Goal: Information Seeking & Learning: Learn about a topic

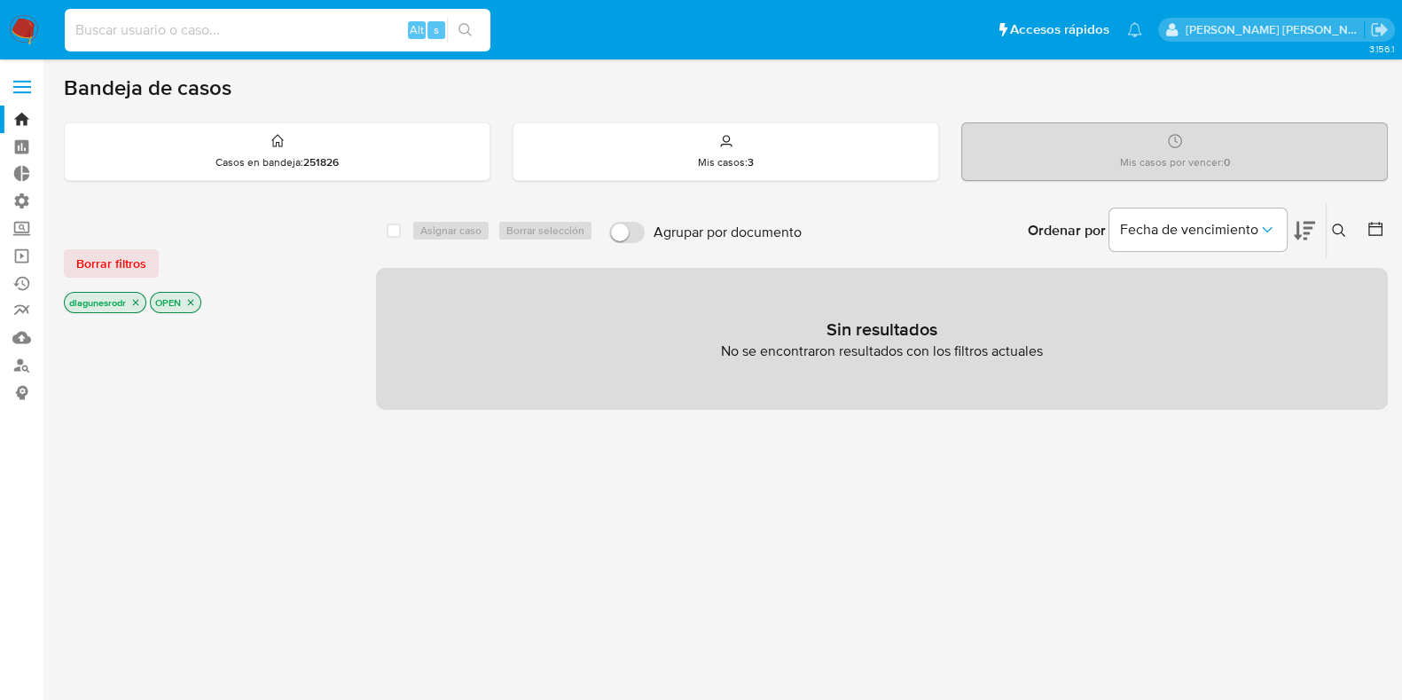
click at [205, 28] on input at bounding box center [278, 30] width 426 height 23
paste input "444155940"
type input "444155940"
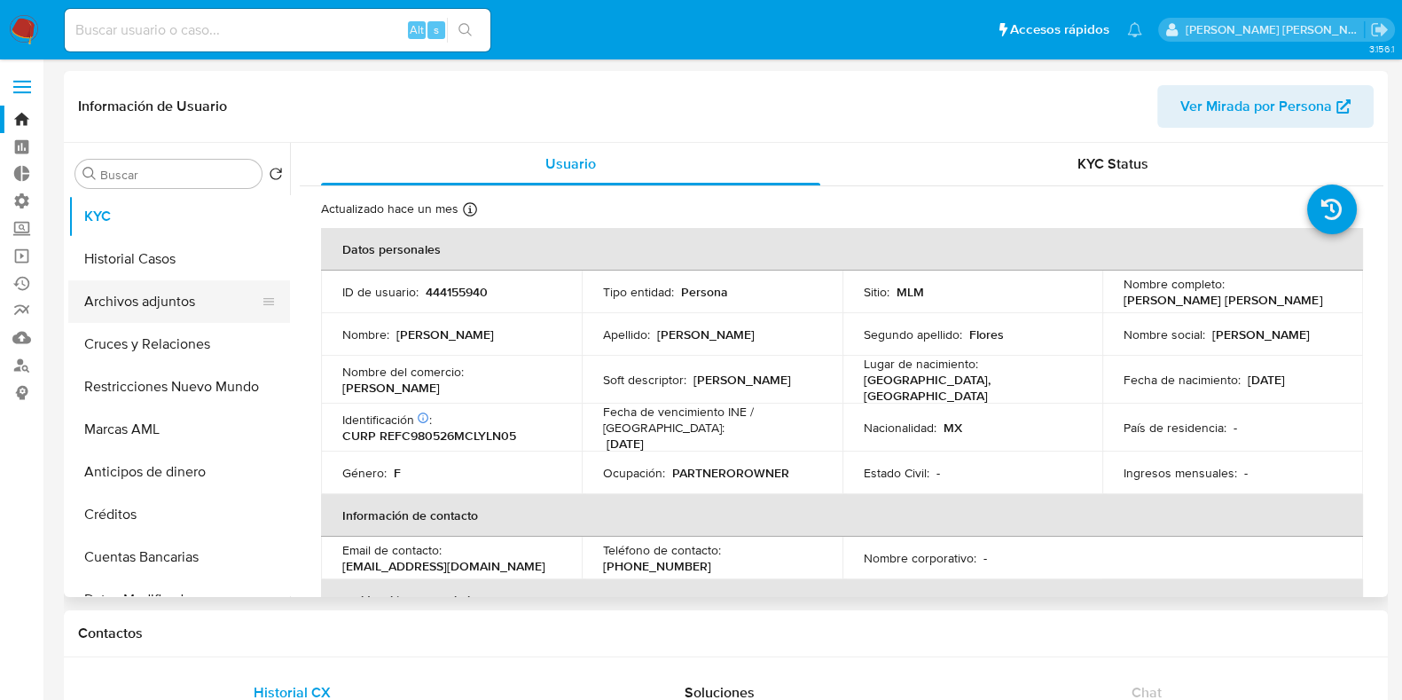
select select "10"
click at [174, 301] on button "Archivos adjuntos" at bounding box center [172, 301] width 208 height 43
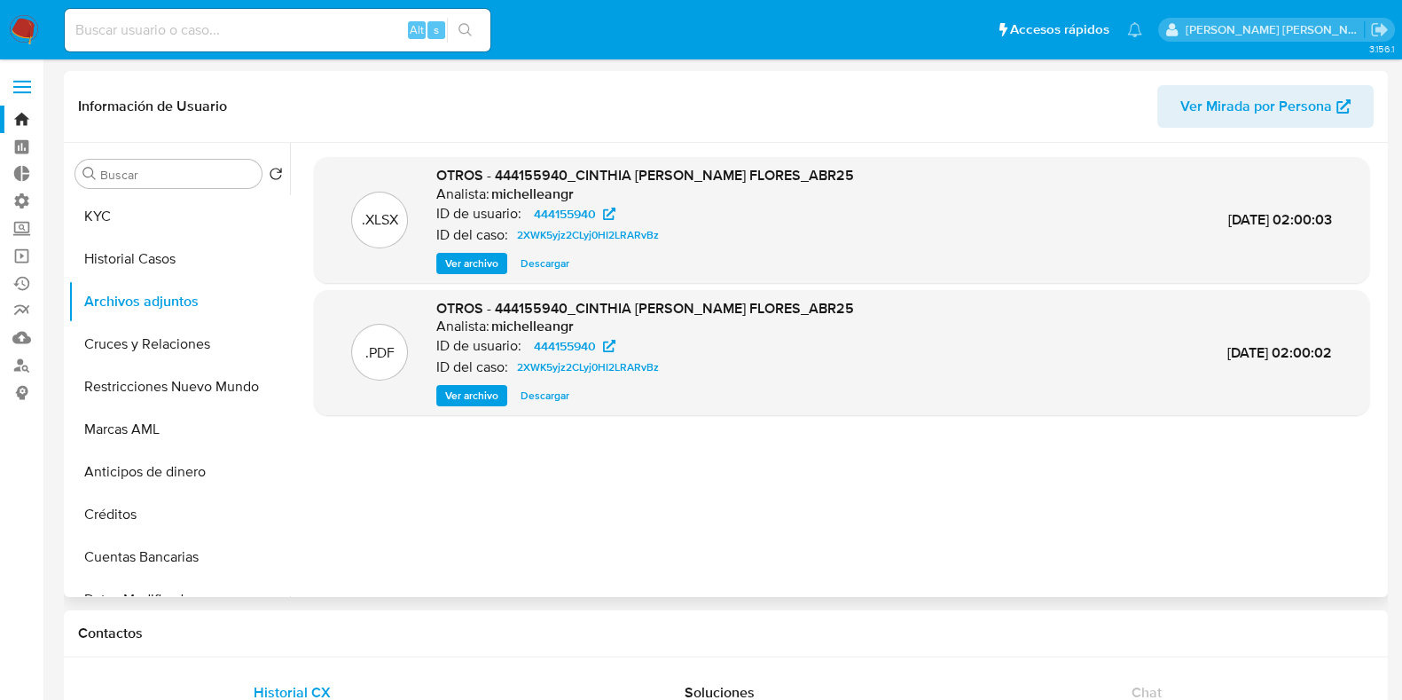
click at [498, 401] on span "Ver archivo" at bounding box center [471, 396] width 53 height 18
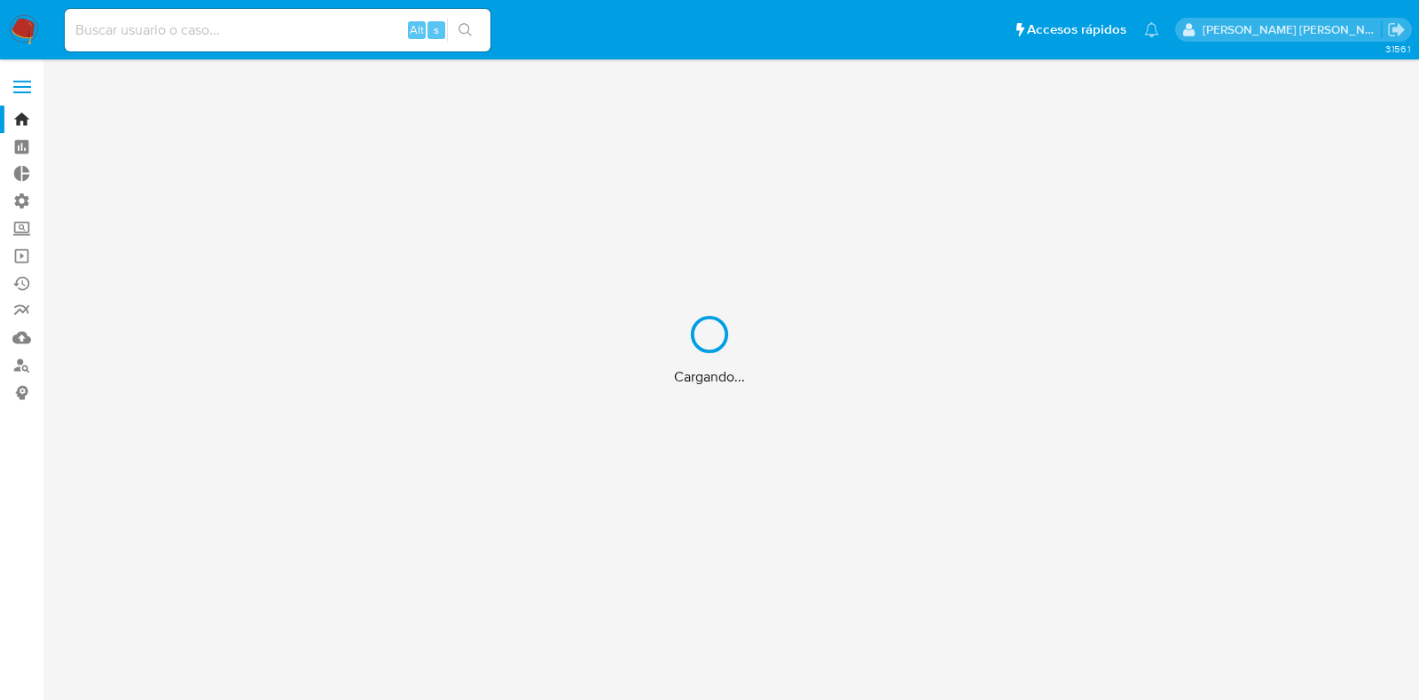
click at [196, 23] on div "Cargando..." at bounding box center [709, 350] width 1419 height 700
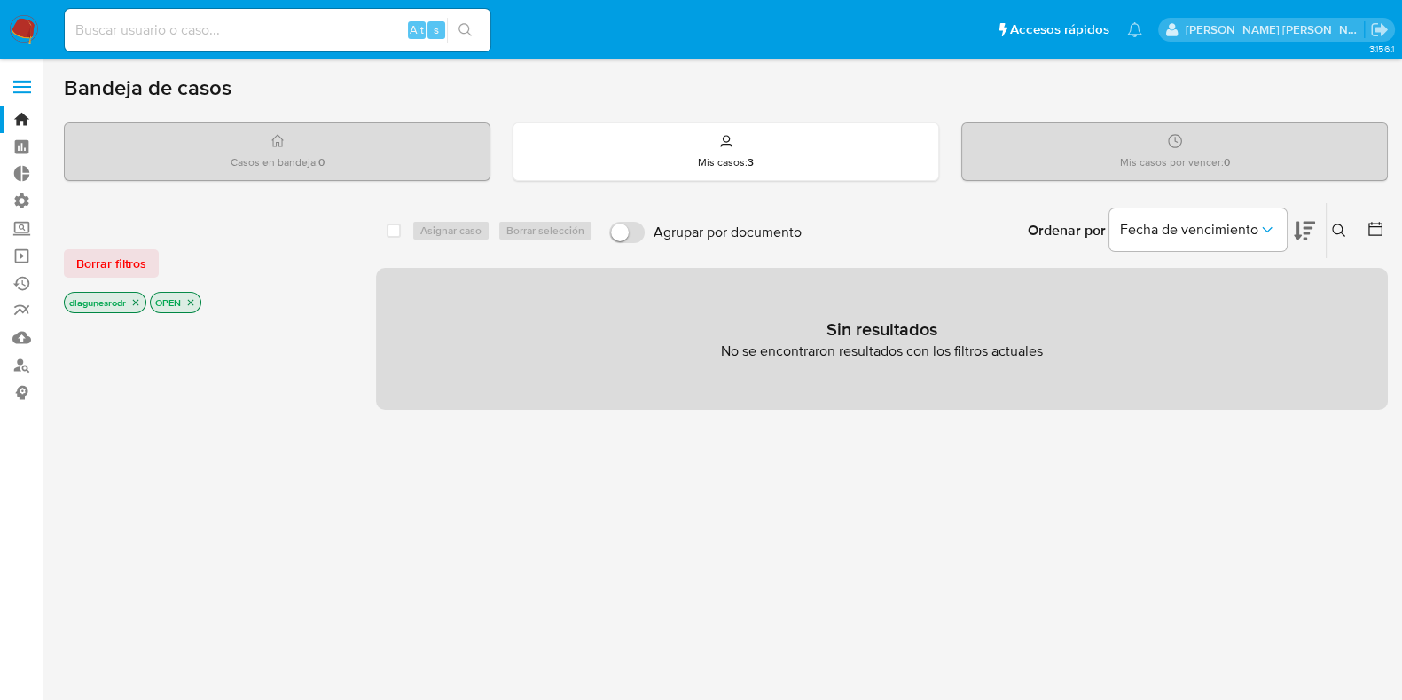
click at [217, 25] on input at bounding box center [278, 30] width 426 height 23
paste input "1824916671"
type input "1824916671"
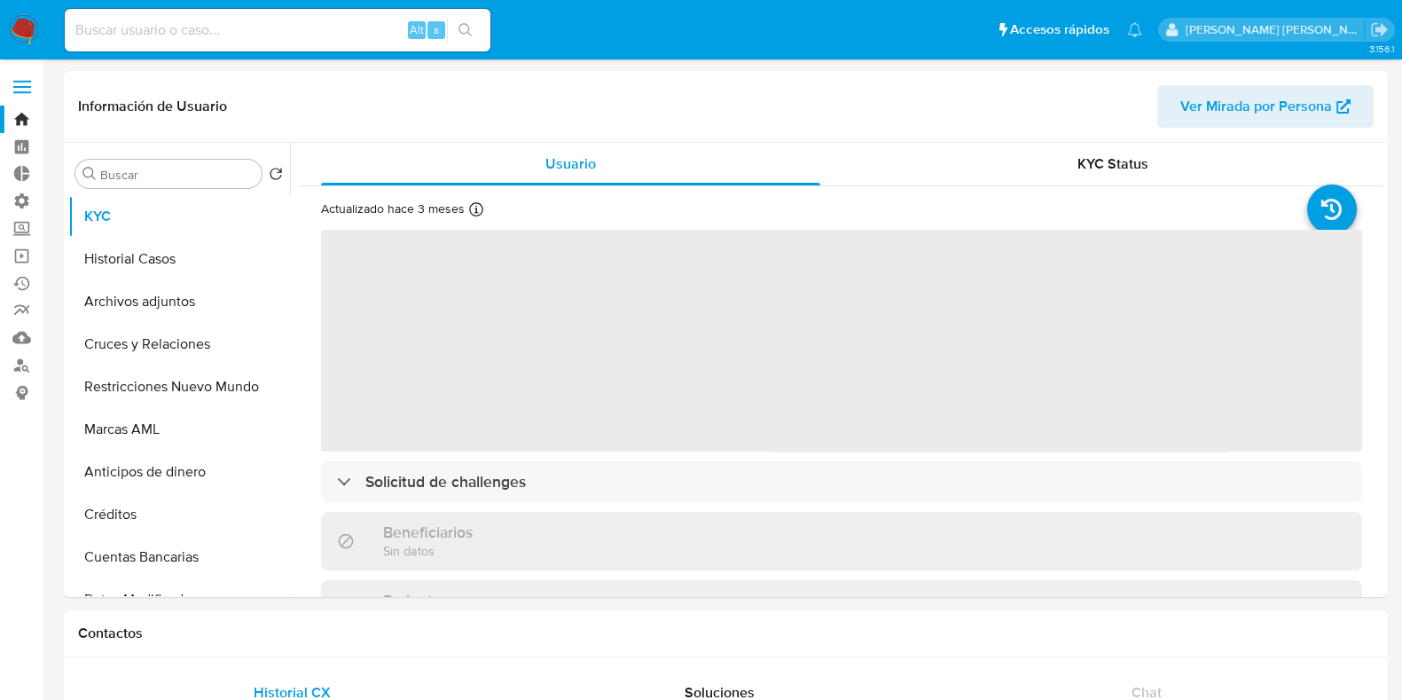
select select "10"
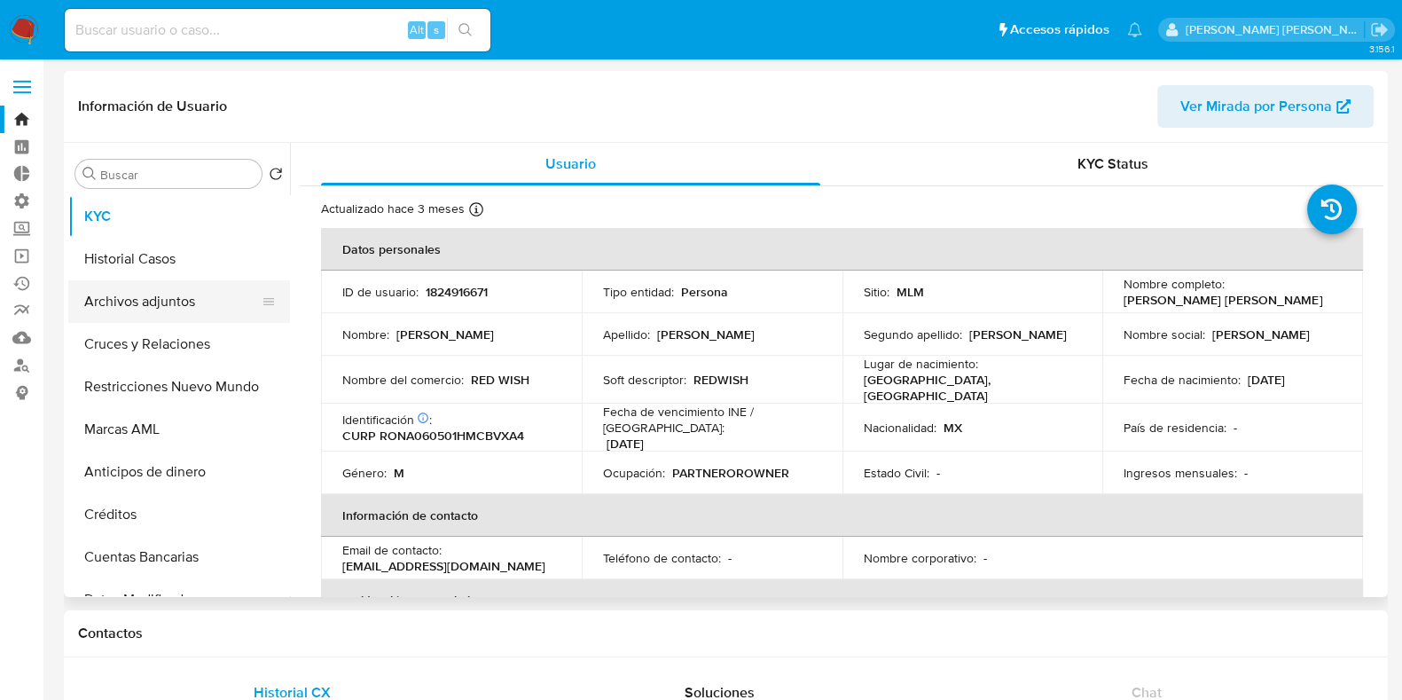
click at [164, 302] on button "Archivos adjuntos" at bounding box center [172, 301] width 208 height 43
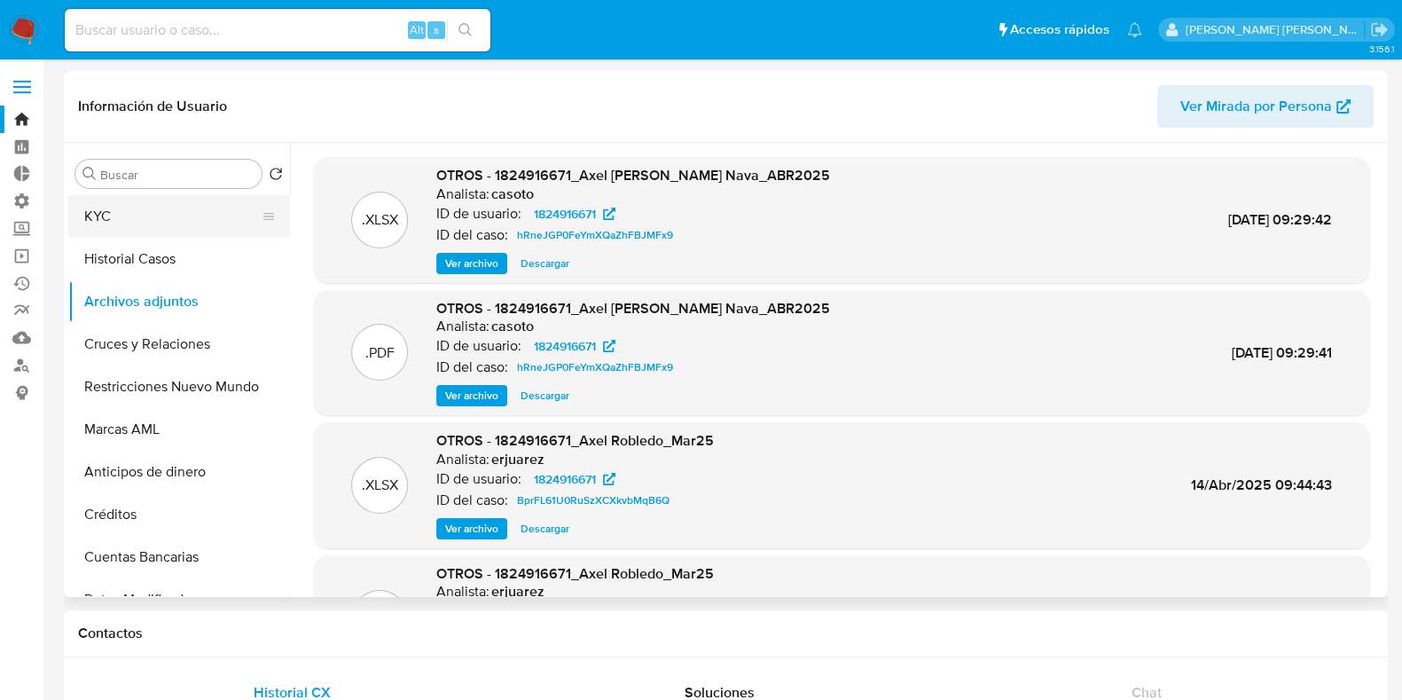
click at [124, 211] on button "KYC" at bounding box center [172, 216] width 208 height 43
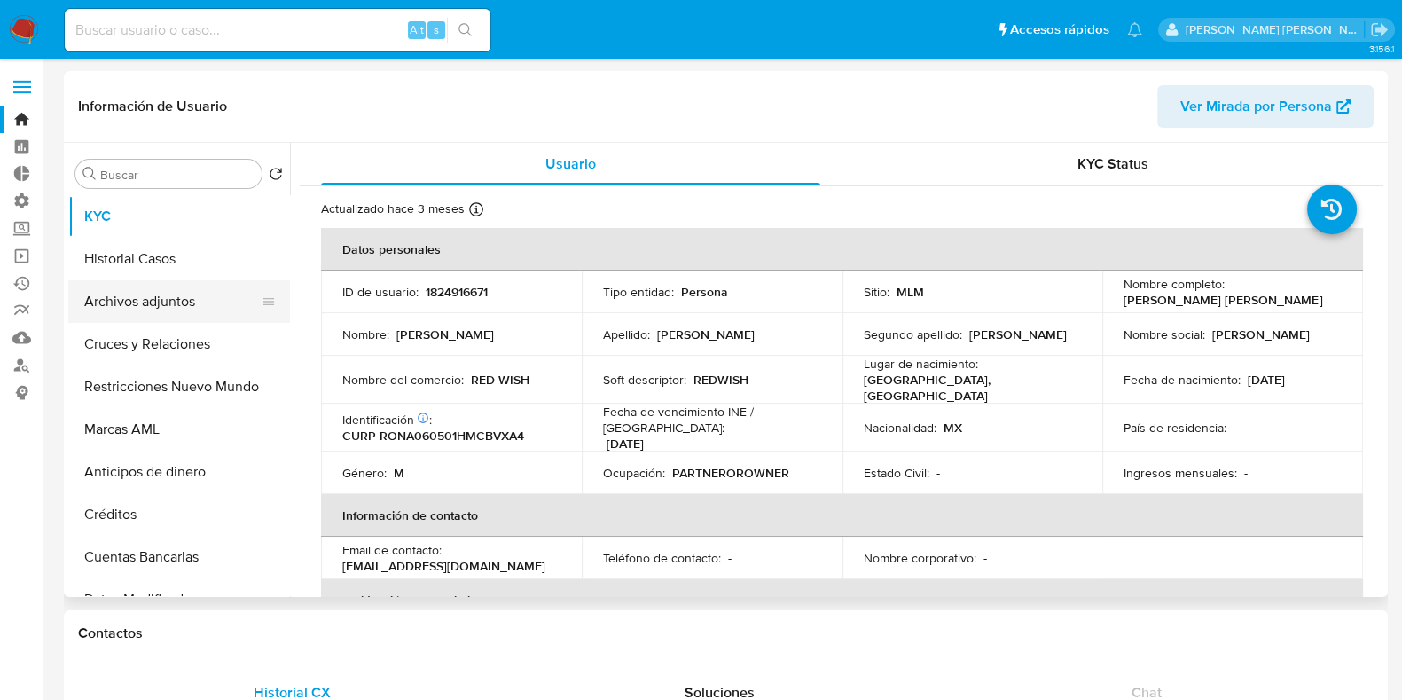
click at [168, 303] on button "Archivos adjuntos" at bounding box center [172, 301] width 208 height 43
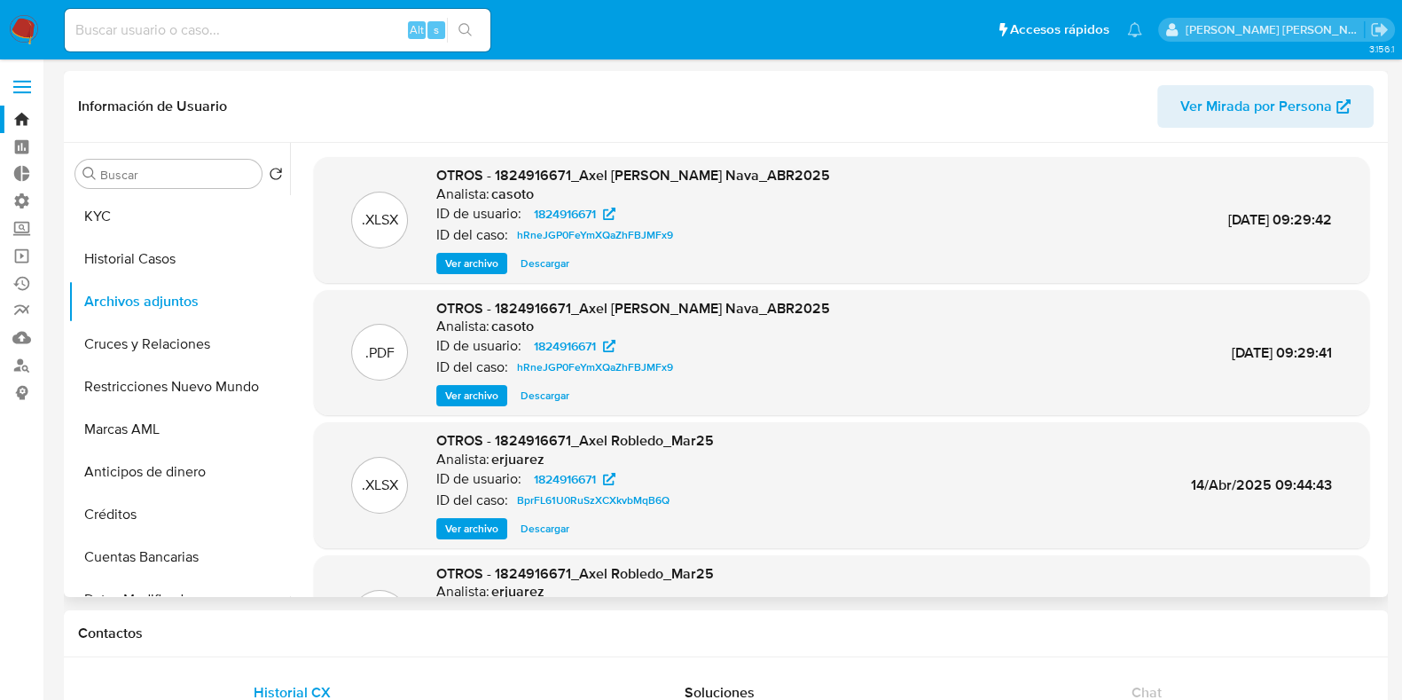
click at [481, 396] on span "Ver archivo" at bounding box center [471, 396] width 53 height 18
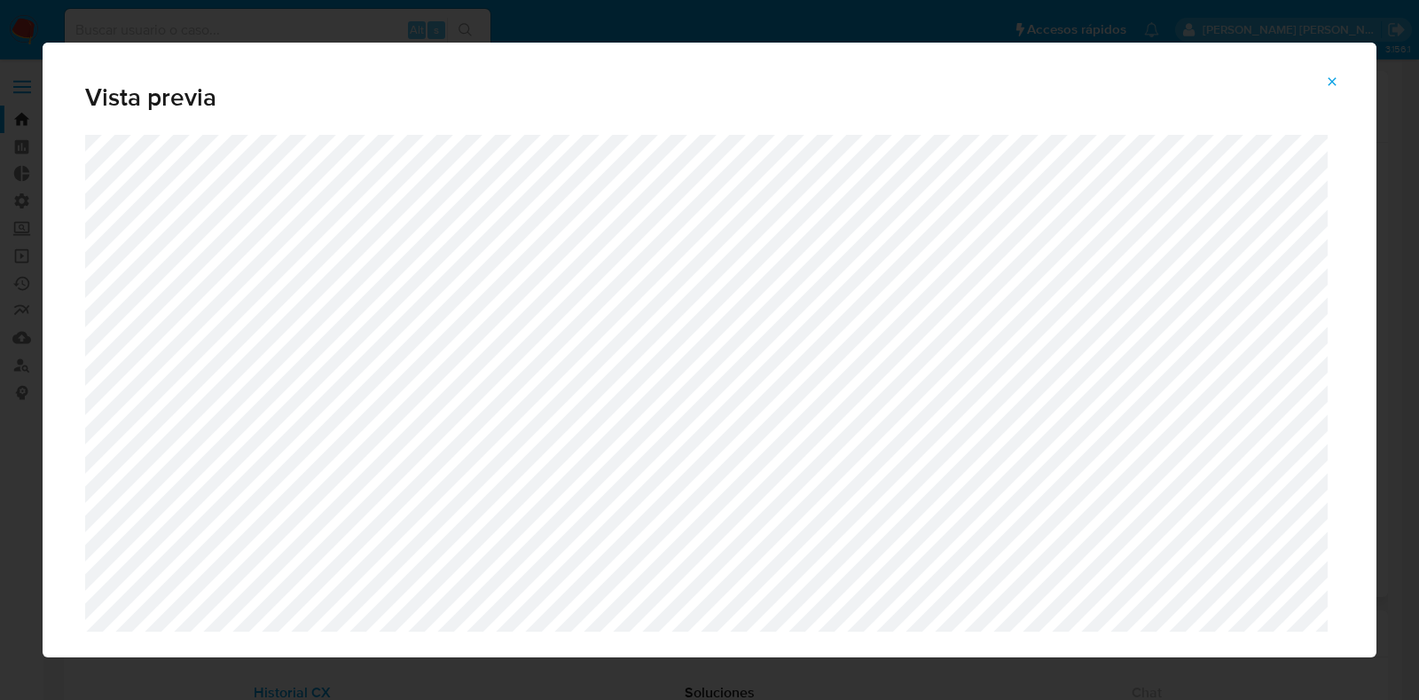
drag, startPoint x: 1333, startPoint y: 77, endPoint x: 1274, endPoint y: 112, distance: 68.8
click at [1334, 77] on icon "Attachment preview" at bounding box center [1332, 81] width 14 height 14
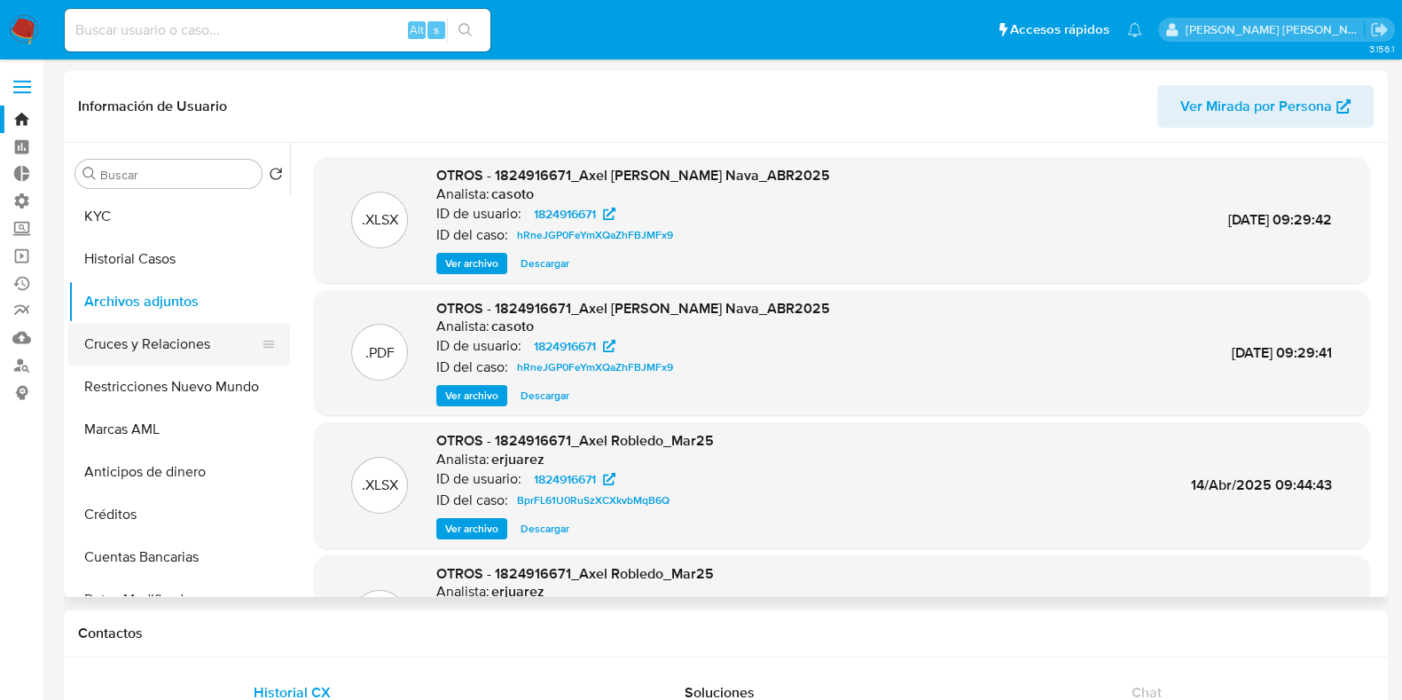
click at [142, 343] on button "Cruces y Relaciones" at bounding box center [172, 344] width 208 height 43
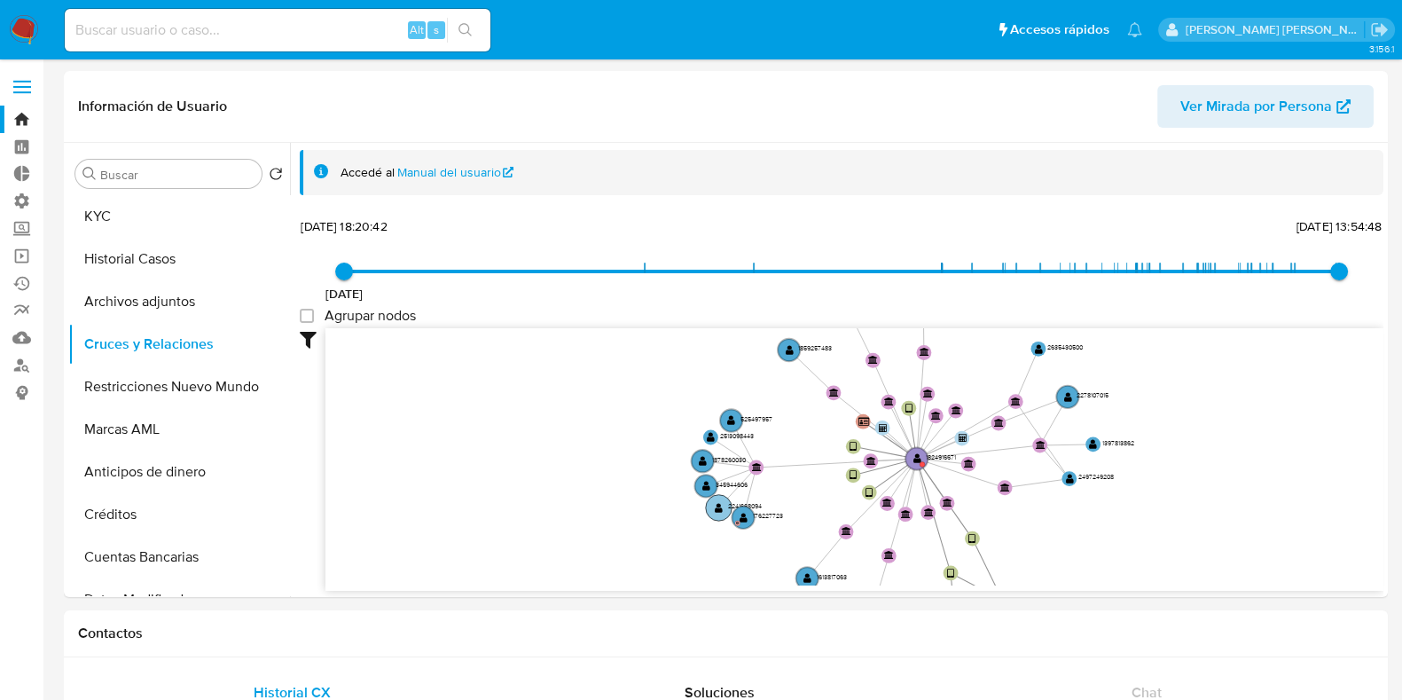
click at [715, 503] on text "" at bounding box center [719, 508] width 8 height 11
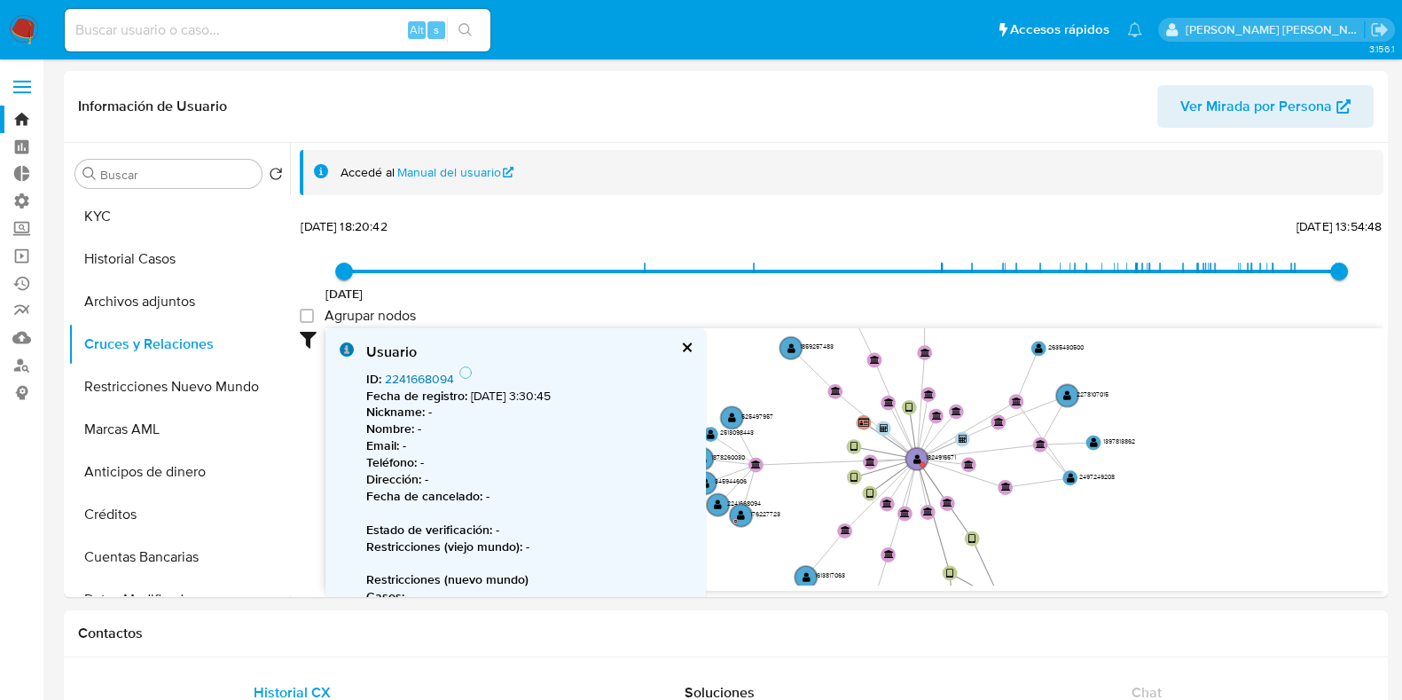
click at [419, 385] on link "2241668094" at bounding box center [419, 379] width 69 height 18
click at [1073, 396] on circle at bounding box center [1067, 395] width 26 height 26
click at [426, 380] on link "2278107015" at bounding box center [418, 379] width 66 height 18
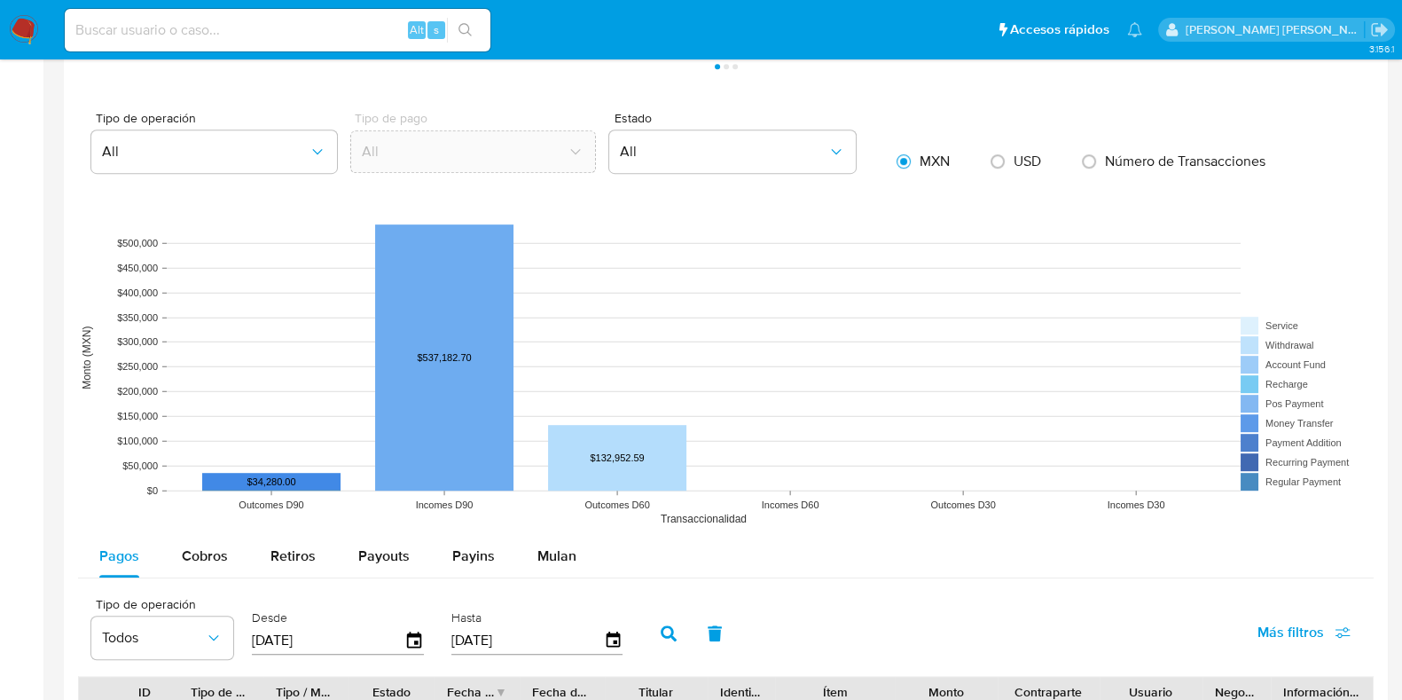
scroll to position [1109, 0]
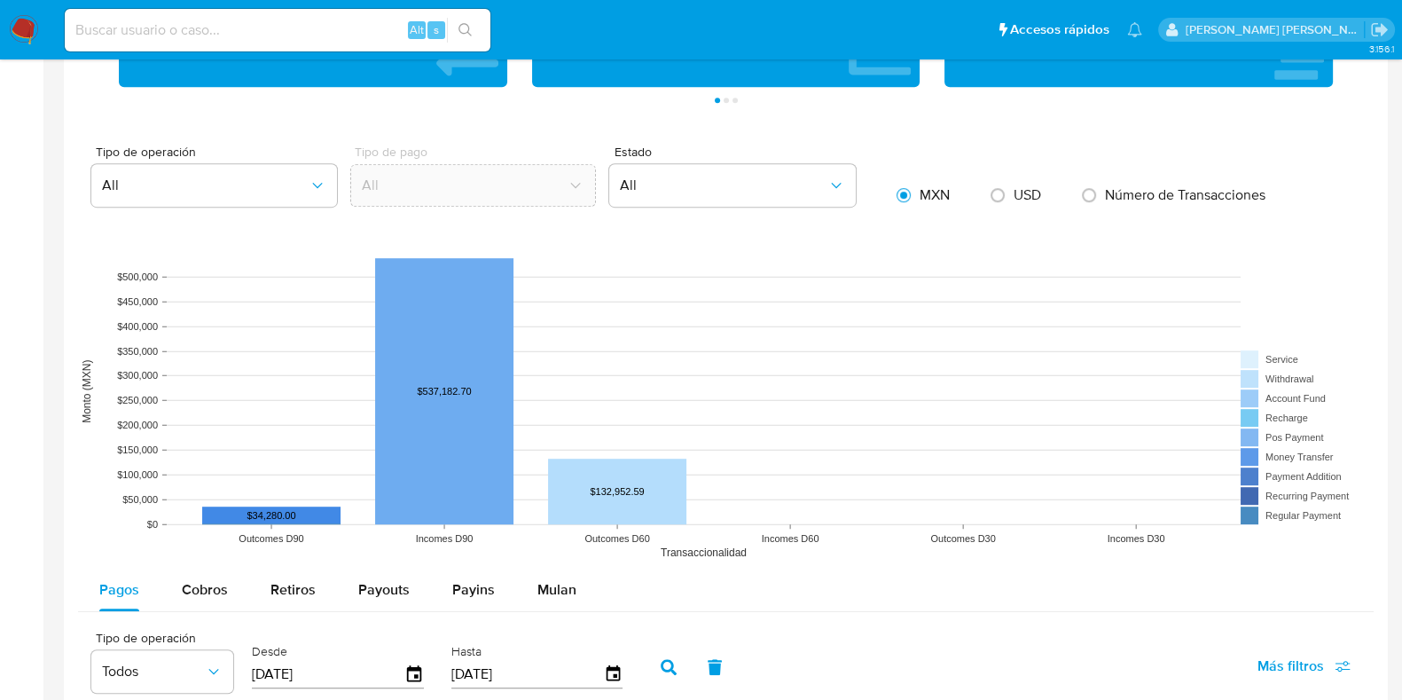
drag, startPoint x: 27, startPoint y: 602, endPoint x: 44, endPoint y: 626, distance: 29.8
click at [27, 602] on aside "Bandeja Tablero Tablero Externo Administración Reglas Roles Usuarios Equipos Co…" at bounding box center [21, 191] width 43 height 2600
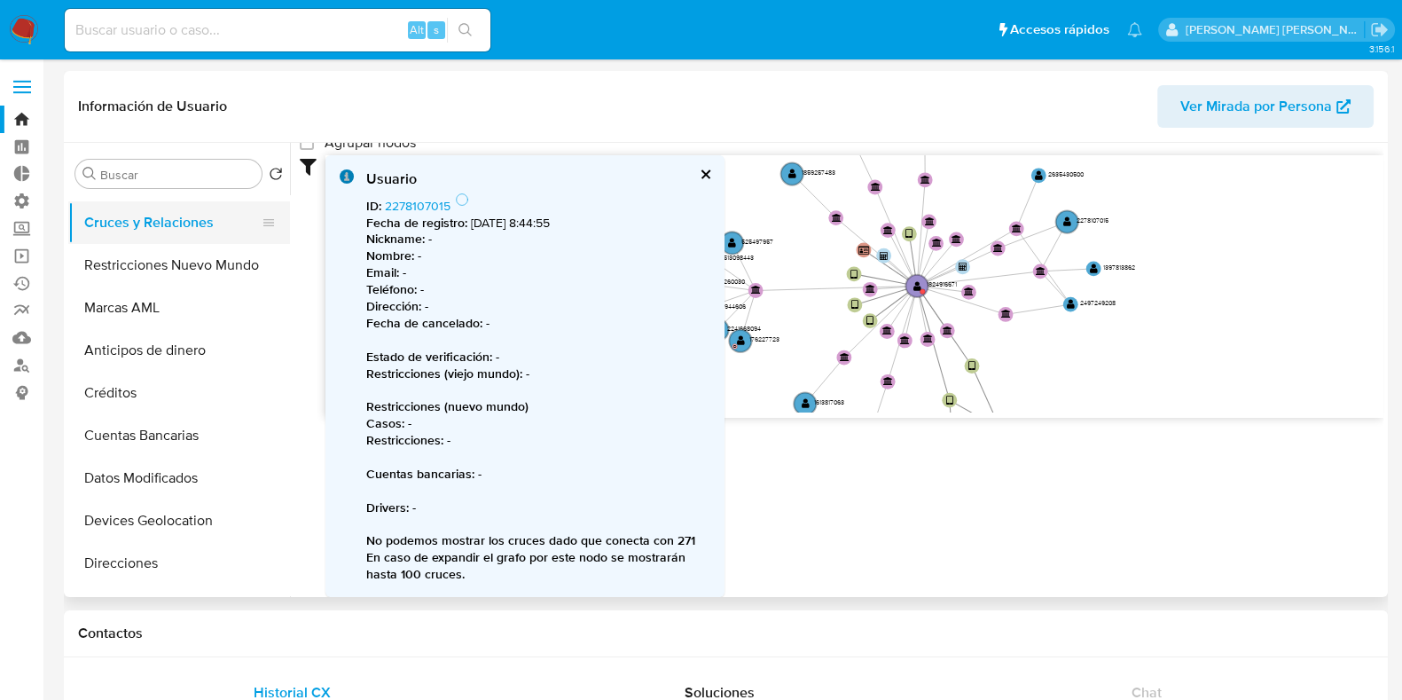
scroll to position [0, 0]
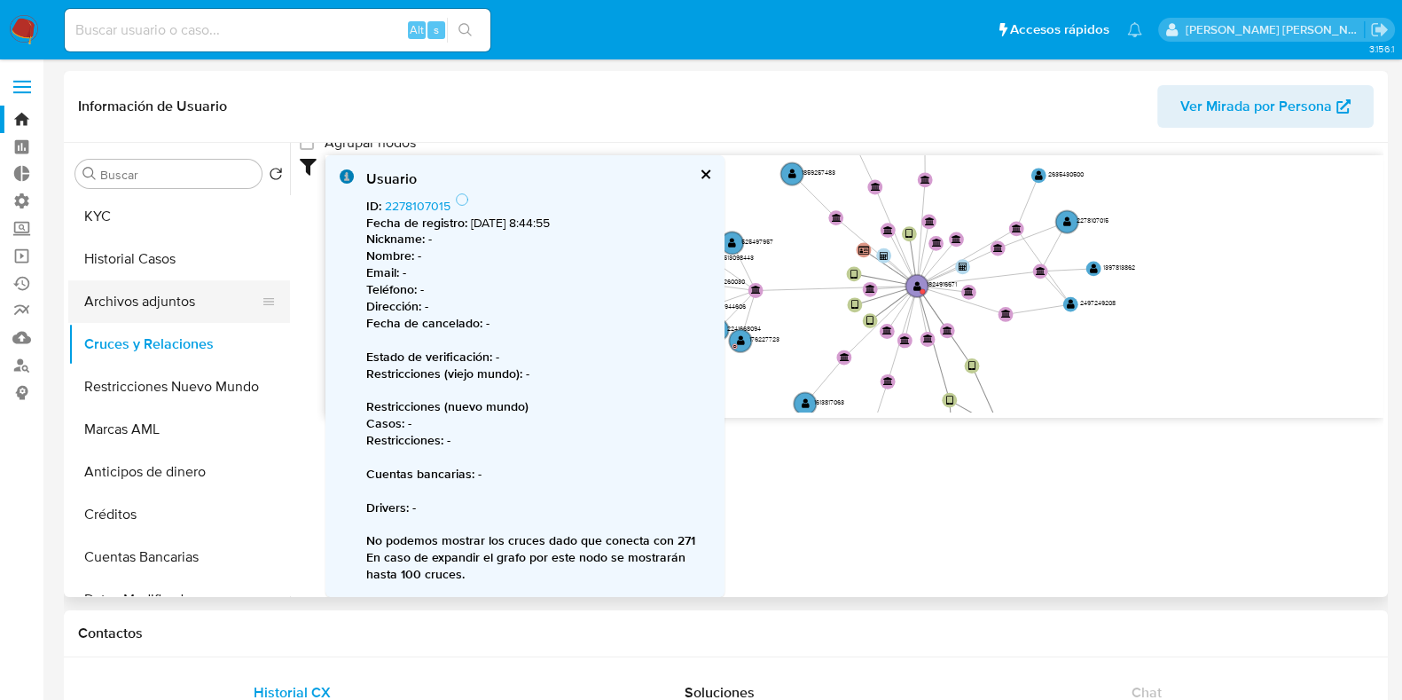
click at [137, 308] on button "Archivos adjuntos" at bounding box center [172, 301] width 208 height 43
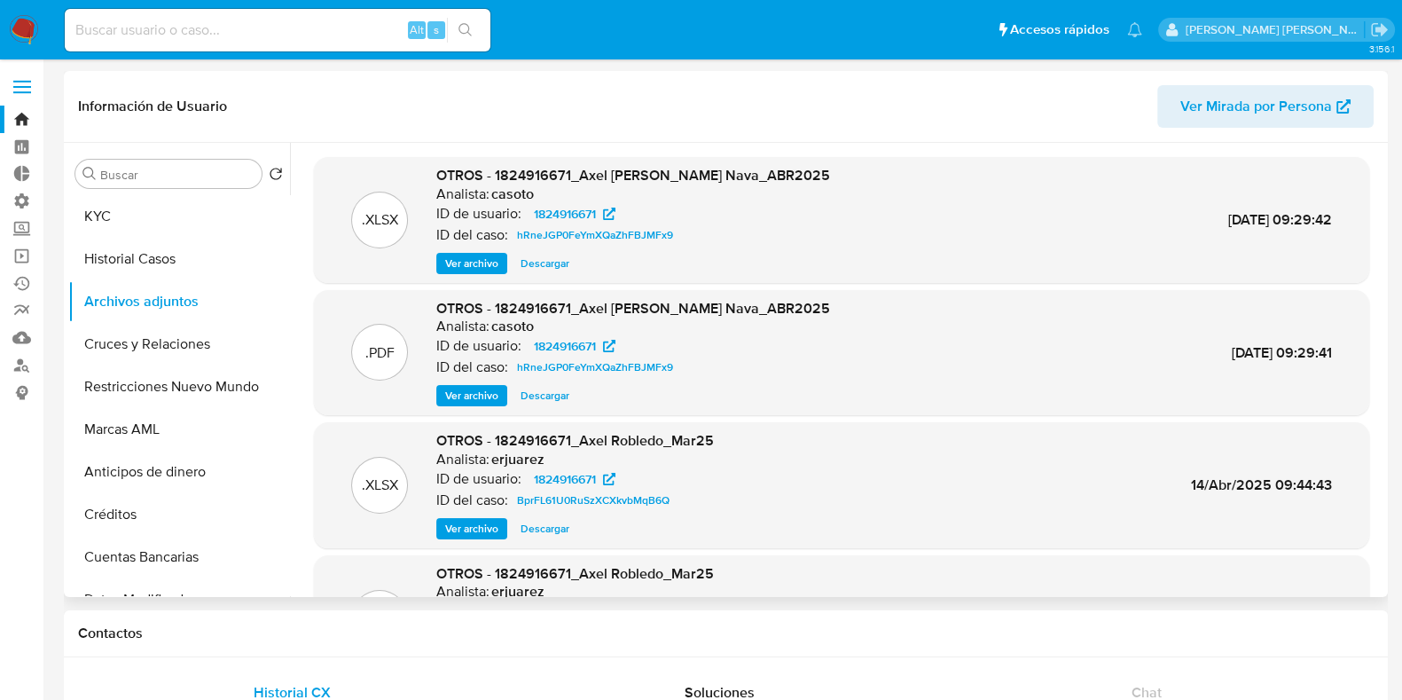
click at [555, 259] on span "Descargar" at bounding box center [545, 264] width 49 height 18
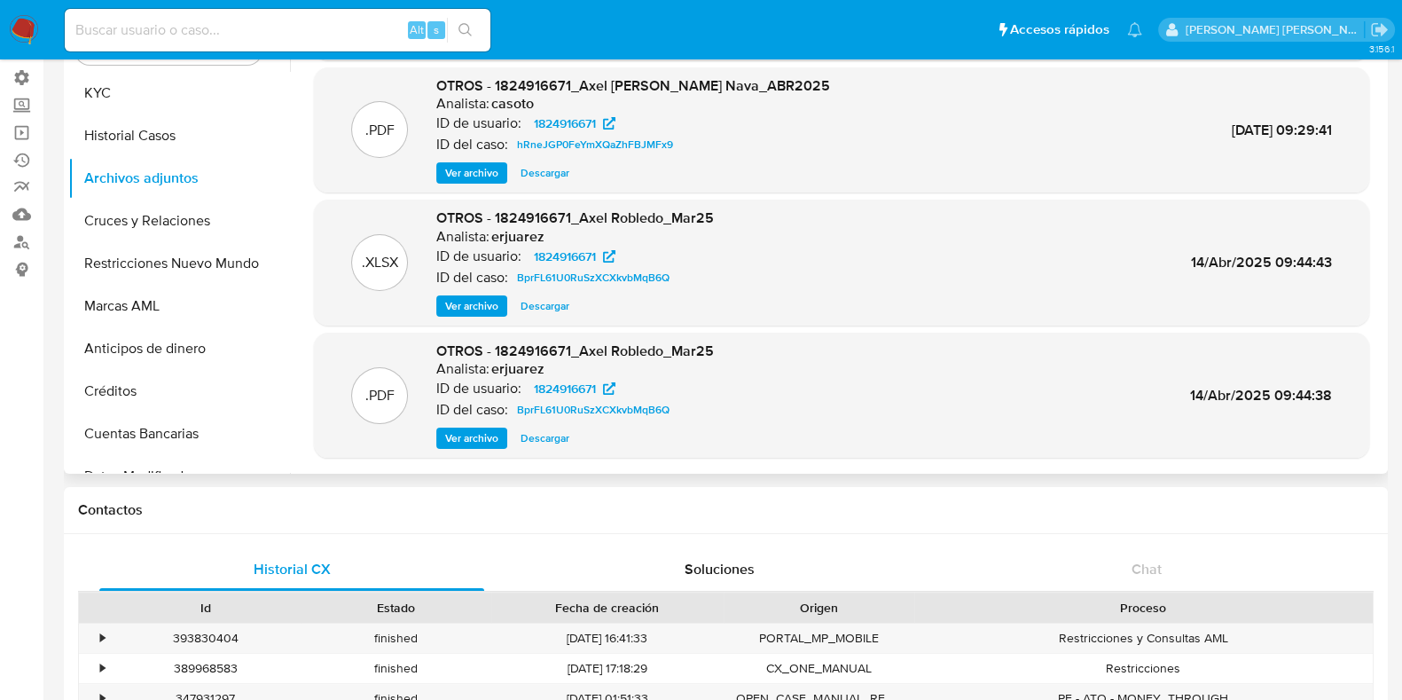
scroll to position [110, 0]
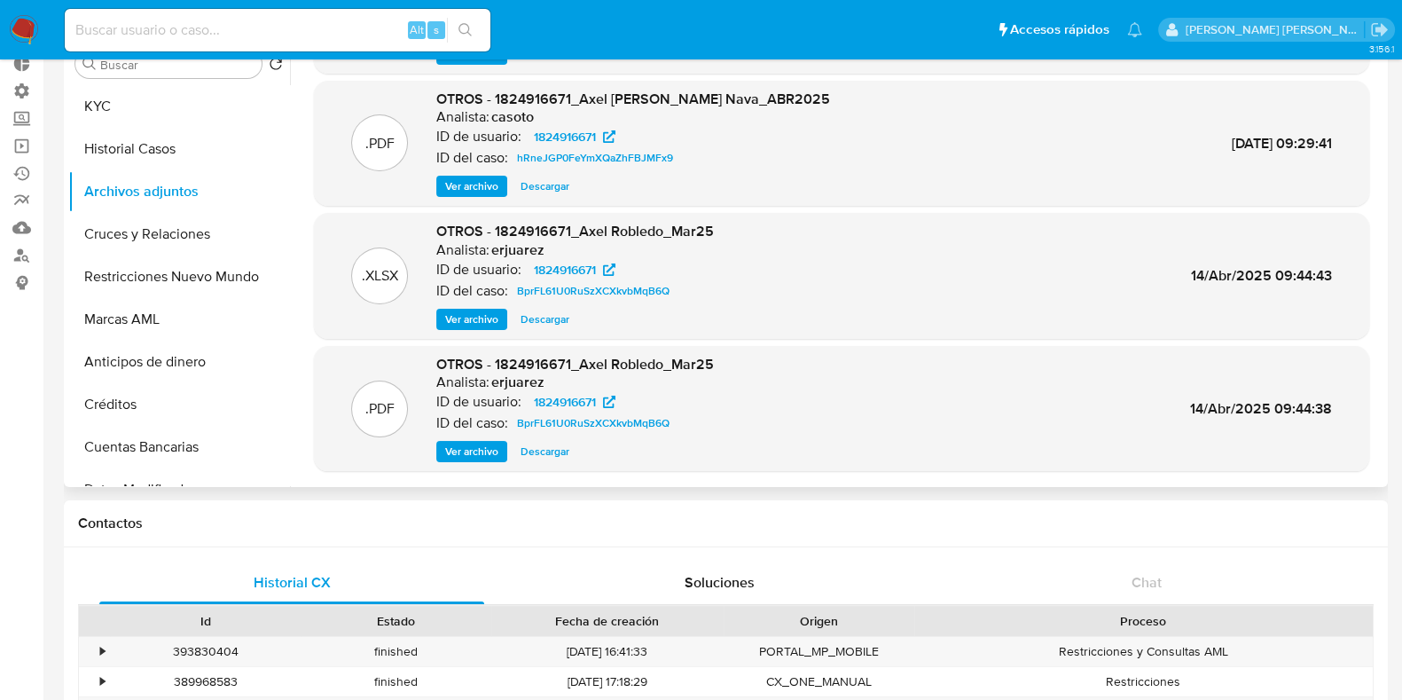
click at [474, 452] on span "Ver archivo" at bounding box center [471, 452] width 53 height 18
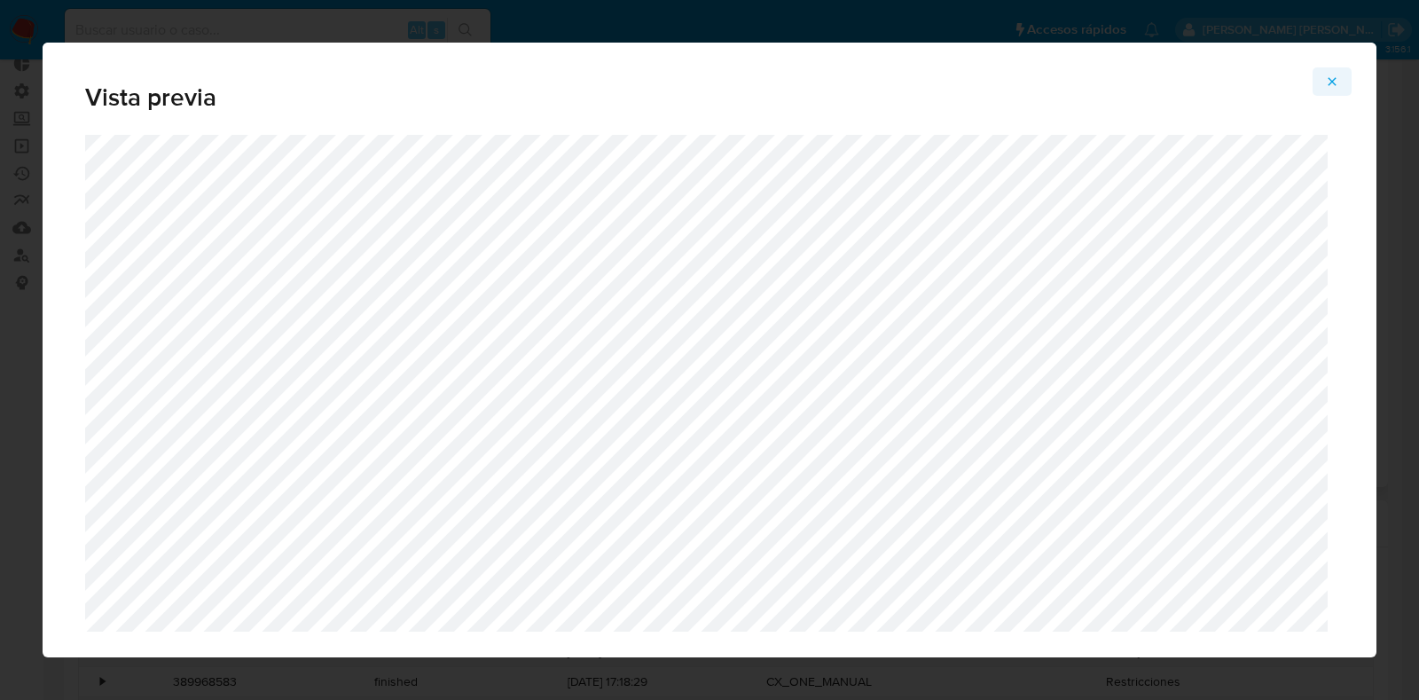
click at [1337, 76] on icon "Attachment preview" at bounding box center [1332, 81] width 14 height 14
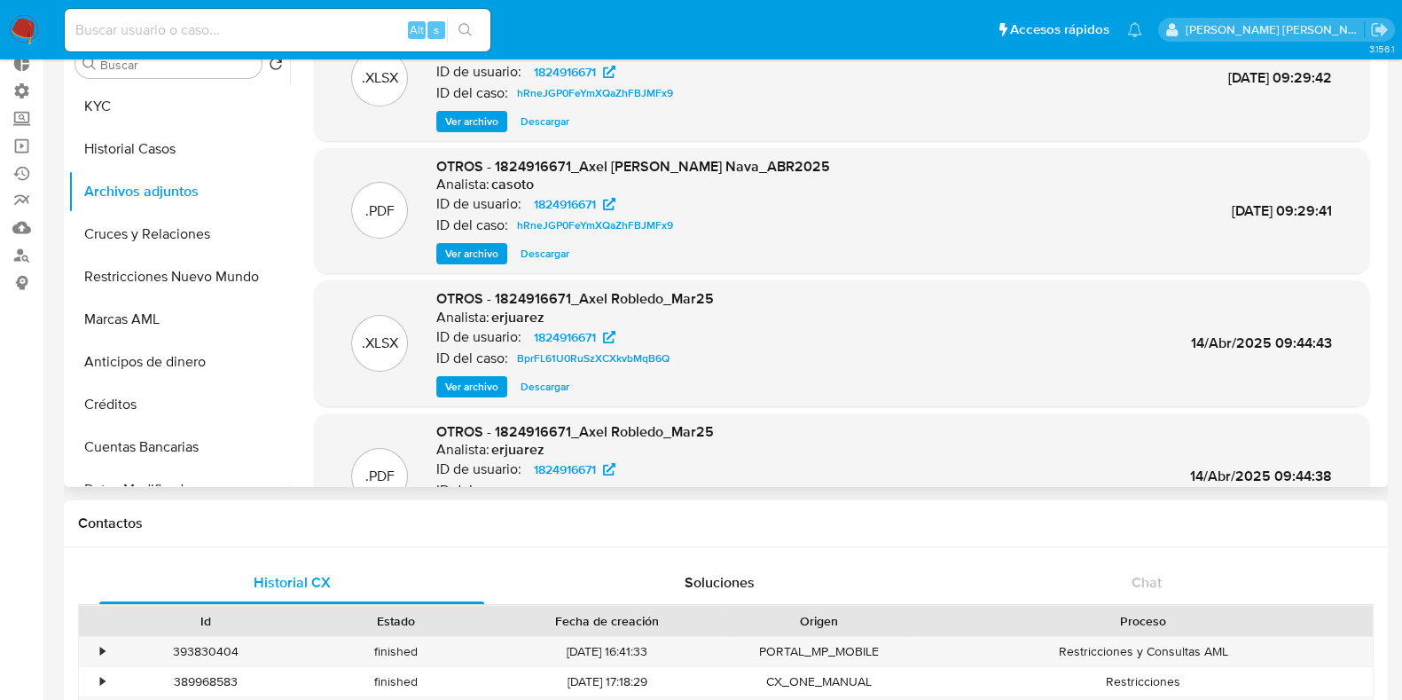
scroll to position [0, 0]
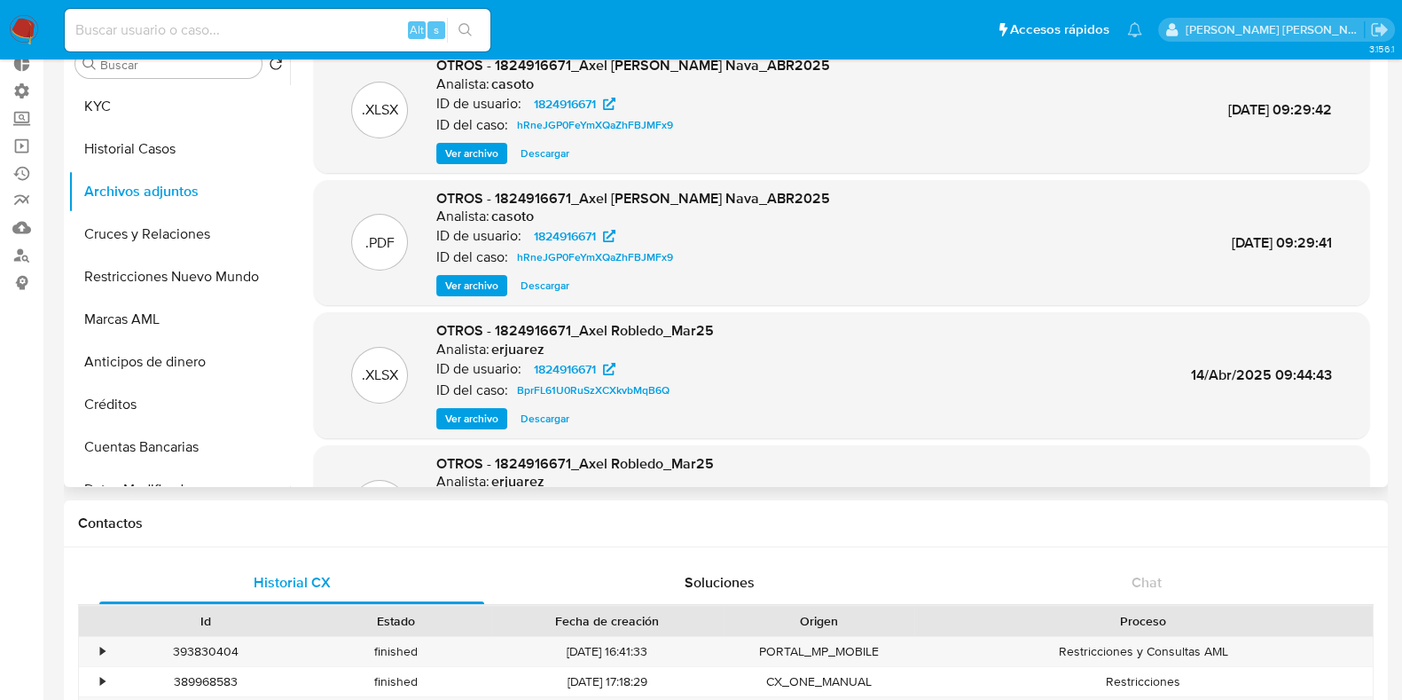
click at [481, 277] on span "Ver archivo" at bounding box center [471, 286] width 53 height 18
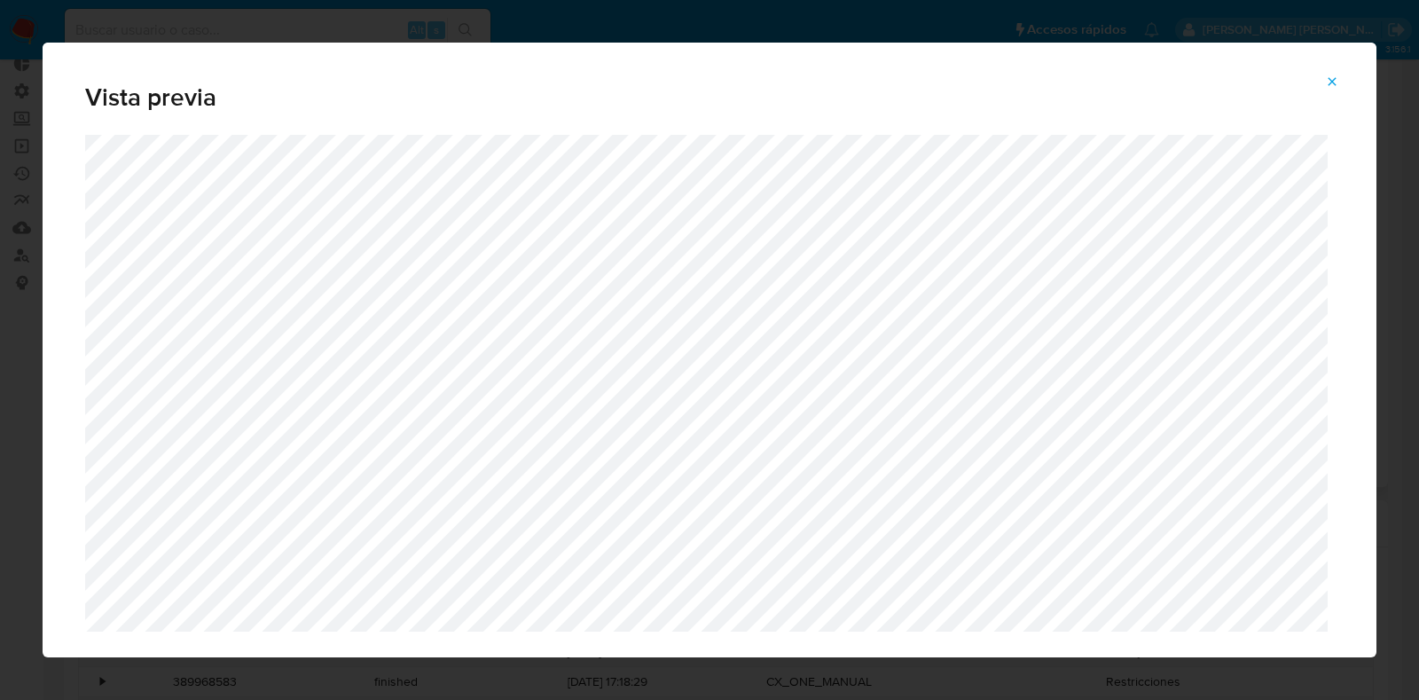
click at [1329, 82] on icon "Attachment preview" at bounding box center [1332, 81] width 14 height 14
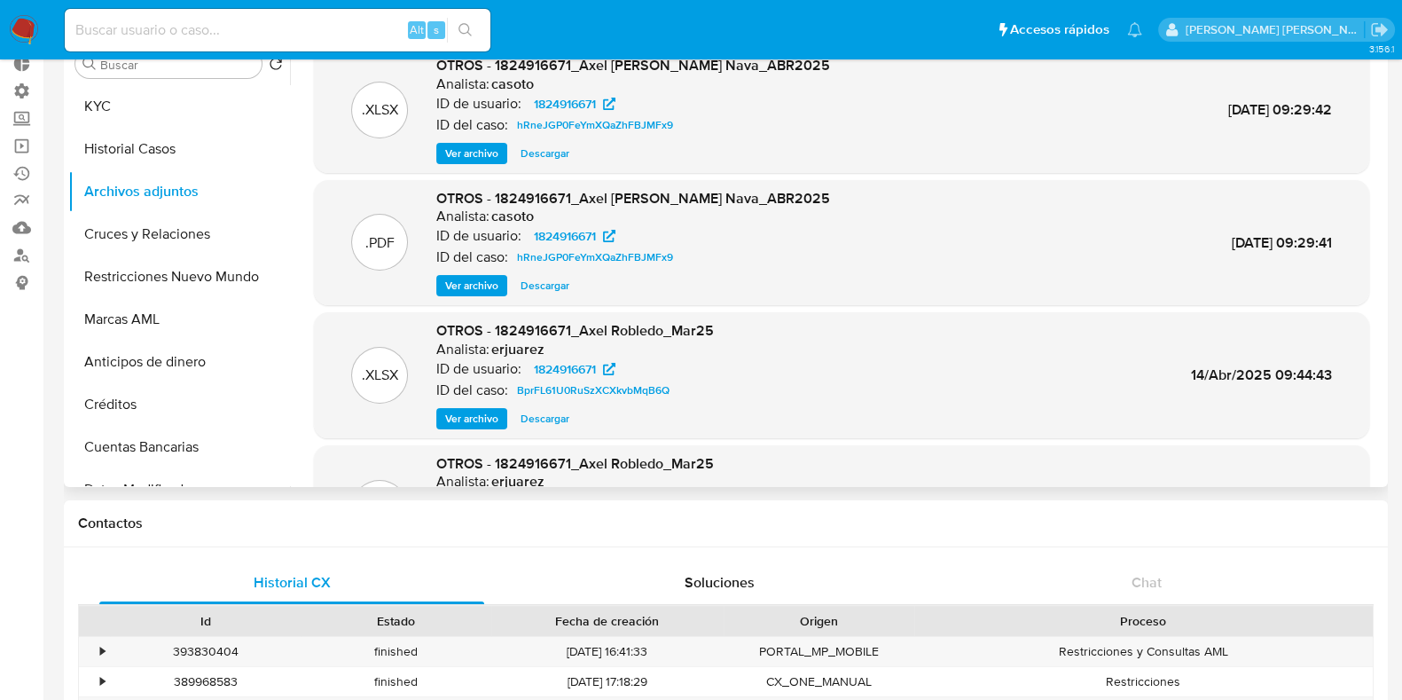
click at [207, 25] on input at bounding box center [278, 30] width 426 height 23
paste input "444155940"
type input "444155940"
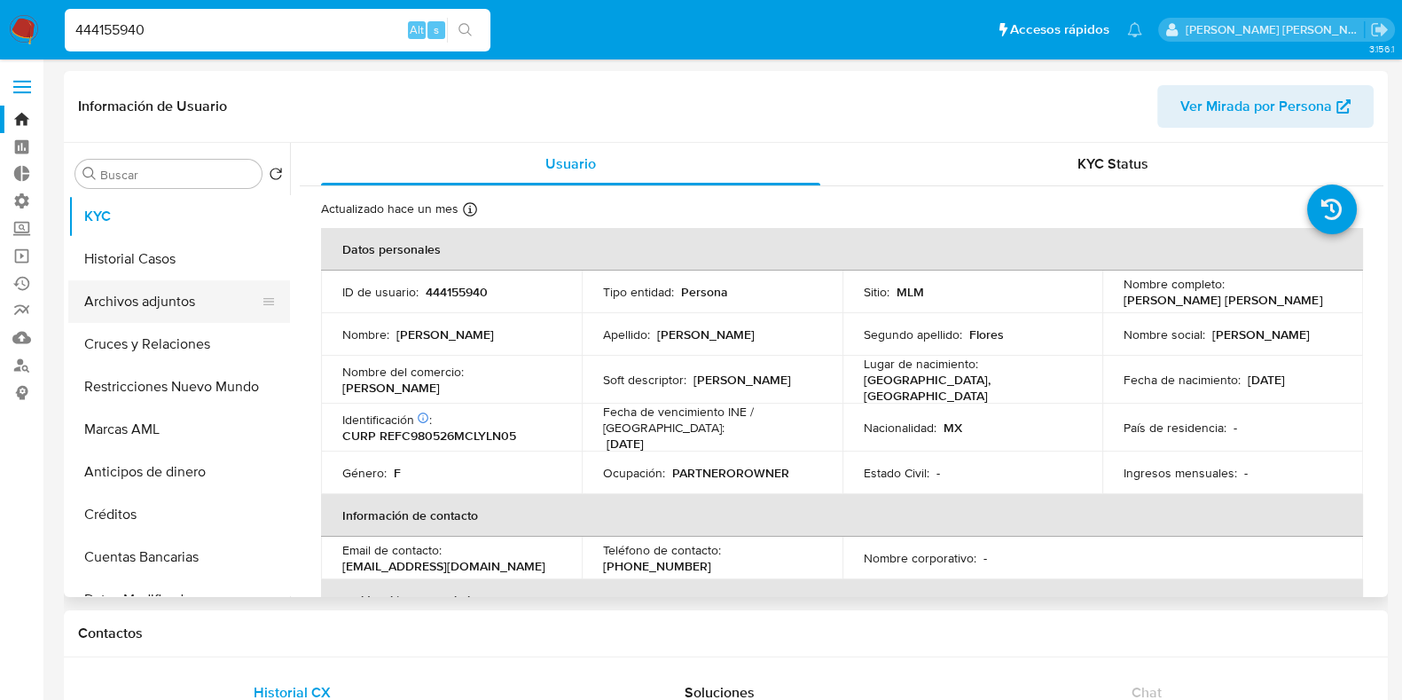
select select "10"
click at [145, 299] on button "Archivos adjuntos" at bounding box center [172, 301] width 208 height 43
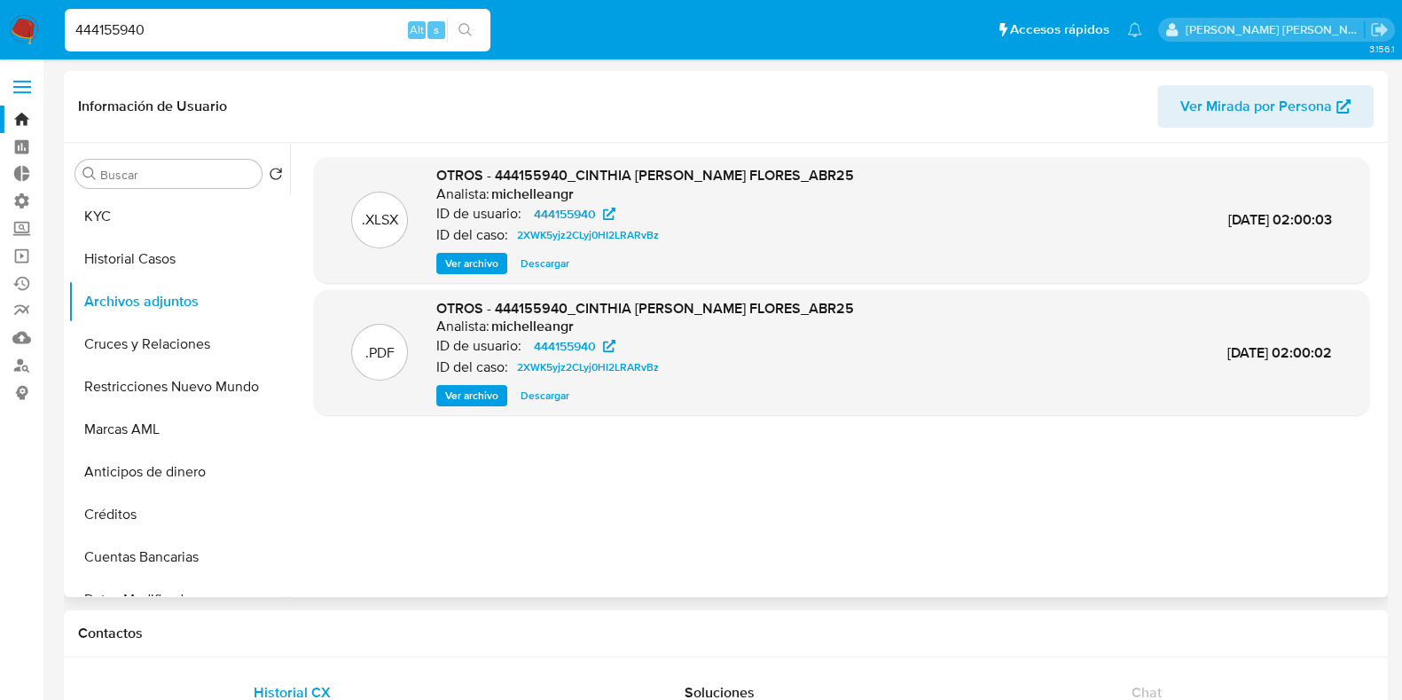
click at [495, 398] on span "Ver archivo" at bounding box center [471, 396] width 53 height 18
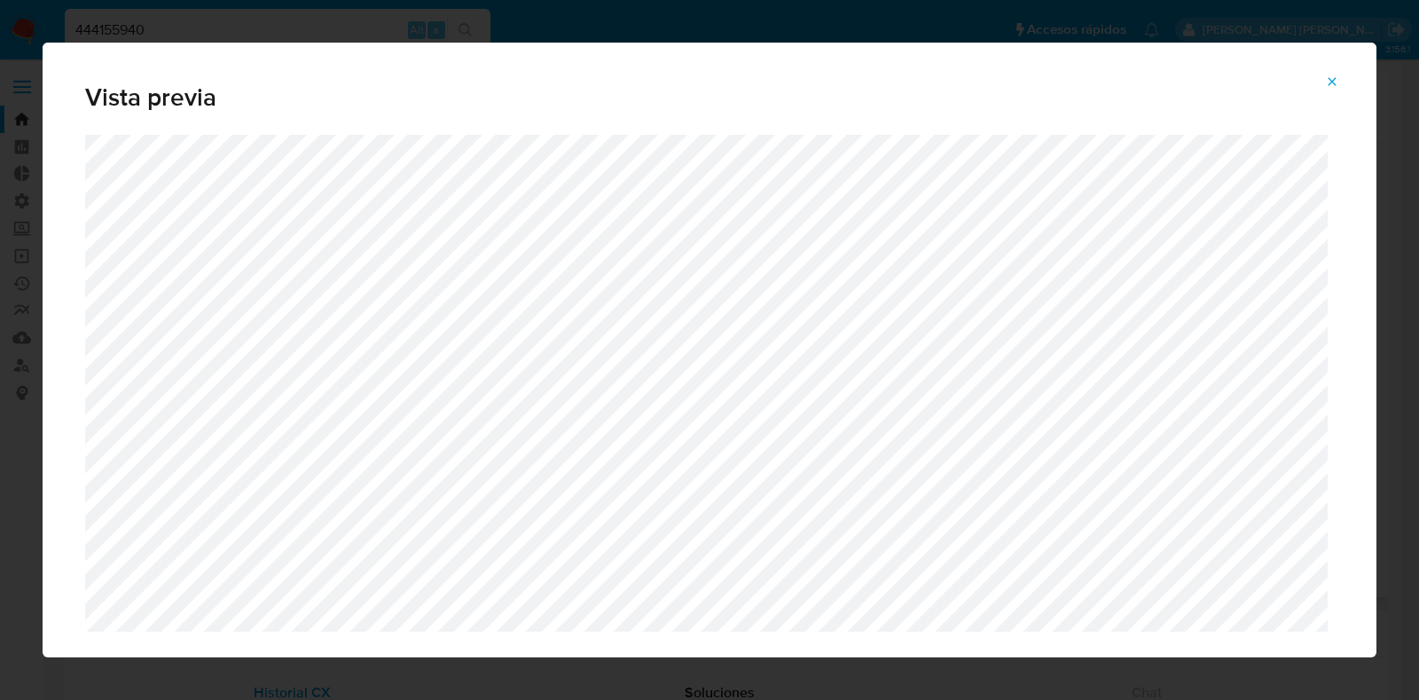
click at [1336, 90] on span "Attachment preview" at bounding box center [1332, 81] width 14 height 25
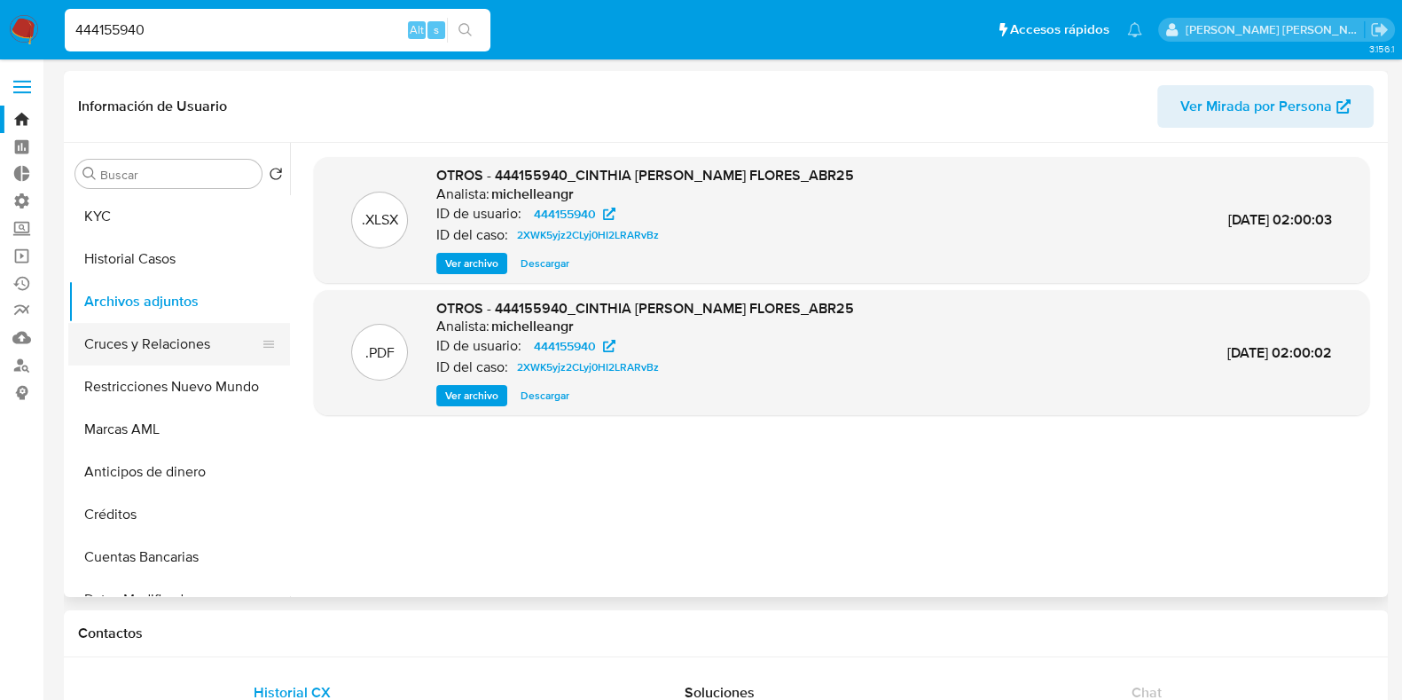
click at [171, 351] on button "Cruces y Relaciones" at bounding box center [172, 344] width 208 height 43
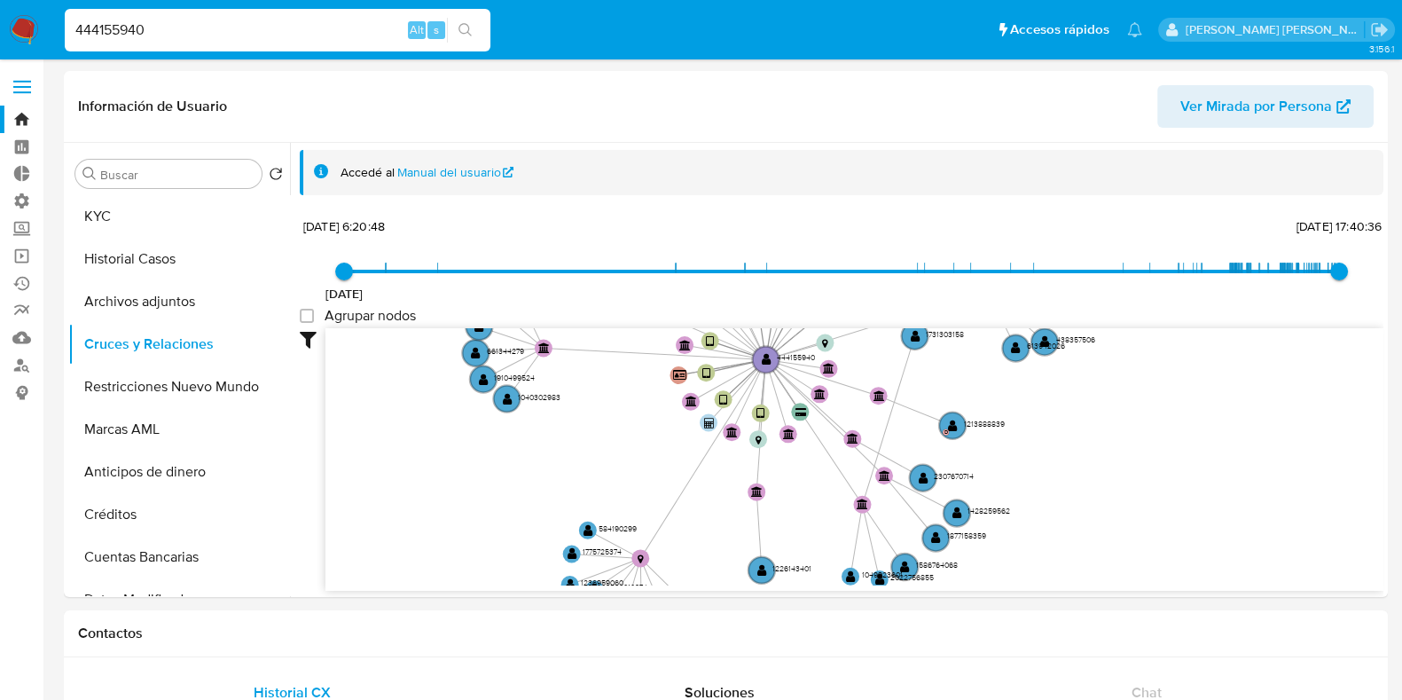
drag, startPoint x: 506, startPoint y: 454, endPoint x: 580, endPoint y: 392, distance: 97.0
click at [580, 392] on icon "device-66e3e0df29ee2f1a0d3b1537  device-670468de07d6a61a582b5595  device-6657…" at bounding box center [854, 456] width 1058 height 257
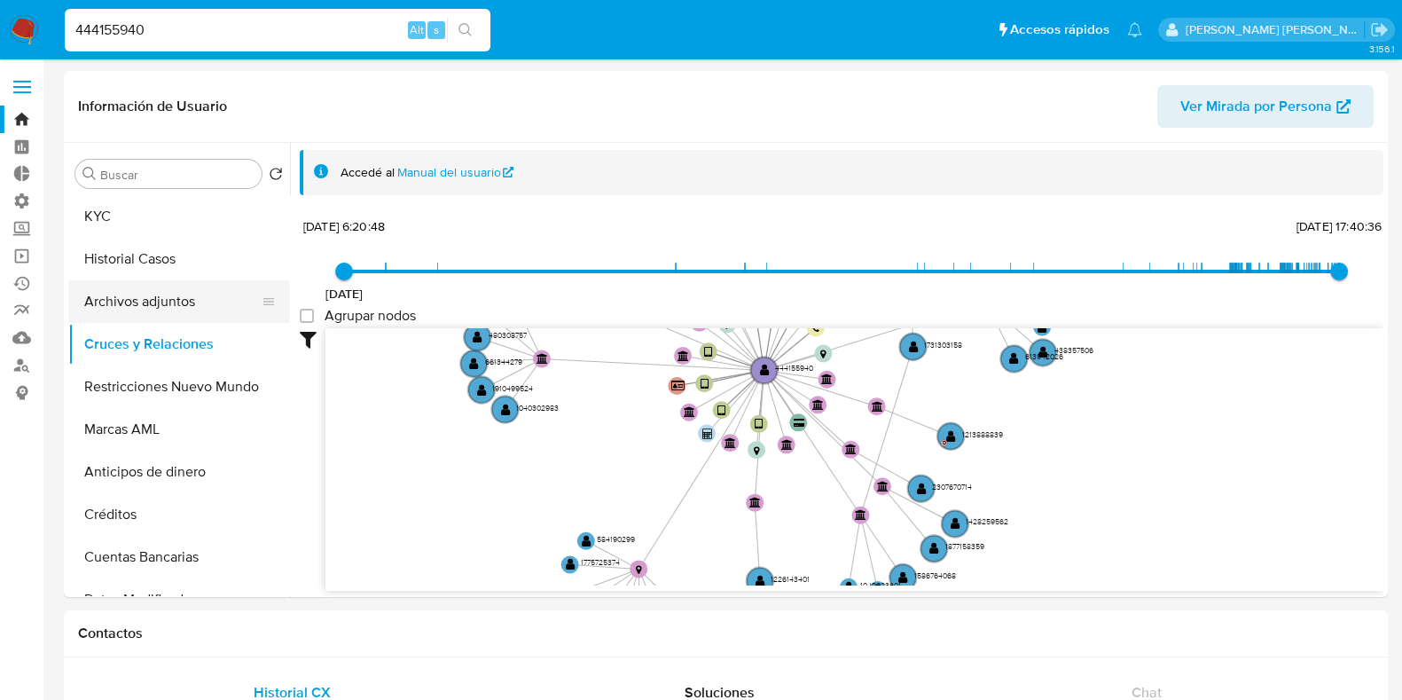
click at [120, 313] on button "Archivos adjuntos" at bounding box center [172, 301] width 208 height 43
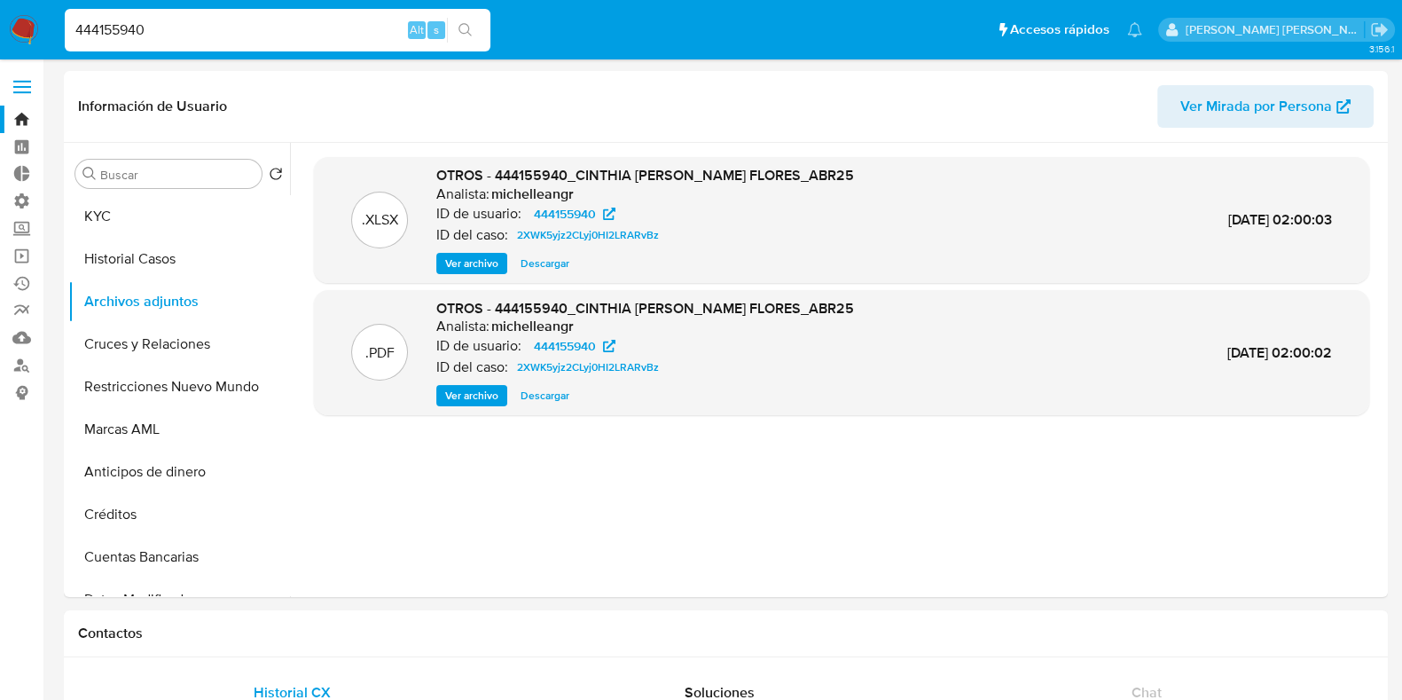
click at [560, 262] on span "Descargar" at bounding box center [545, 264] width 49 height 18
click at [133, 28] on input "444155940" at bounding box center [278, 30] width 426 height 23
paste input "50237589"
type input "50237589"
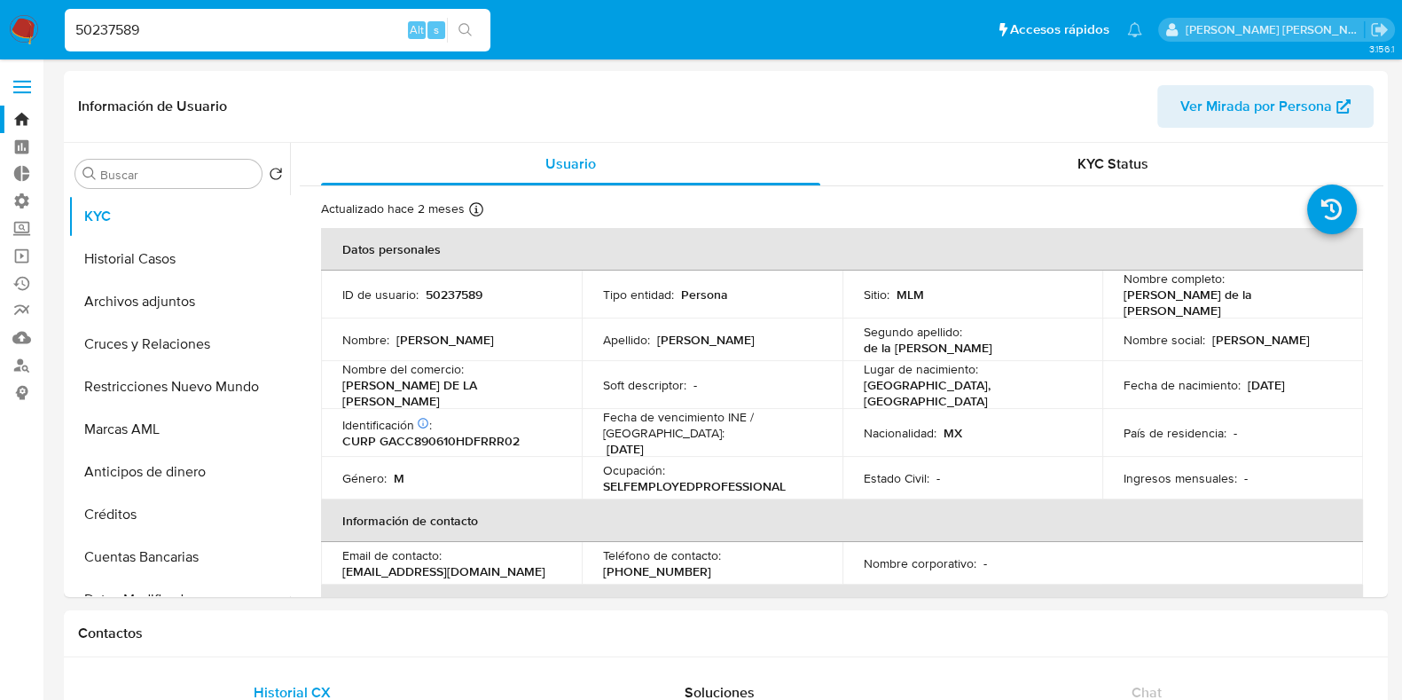
select select "10"
click at [153, 301] on button "Archivos adjuntos" at bounding box center [172, 301] width 208 height 43
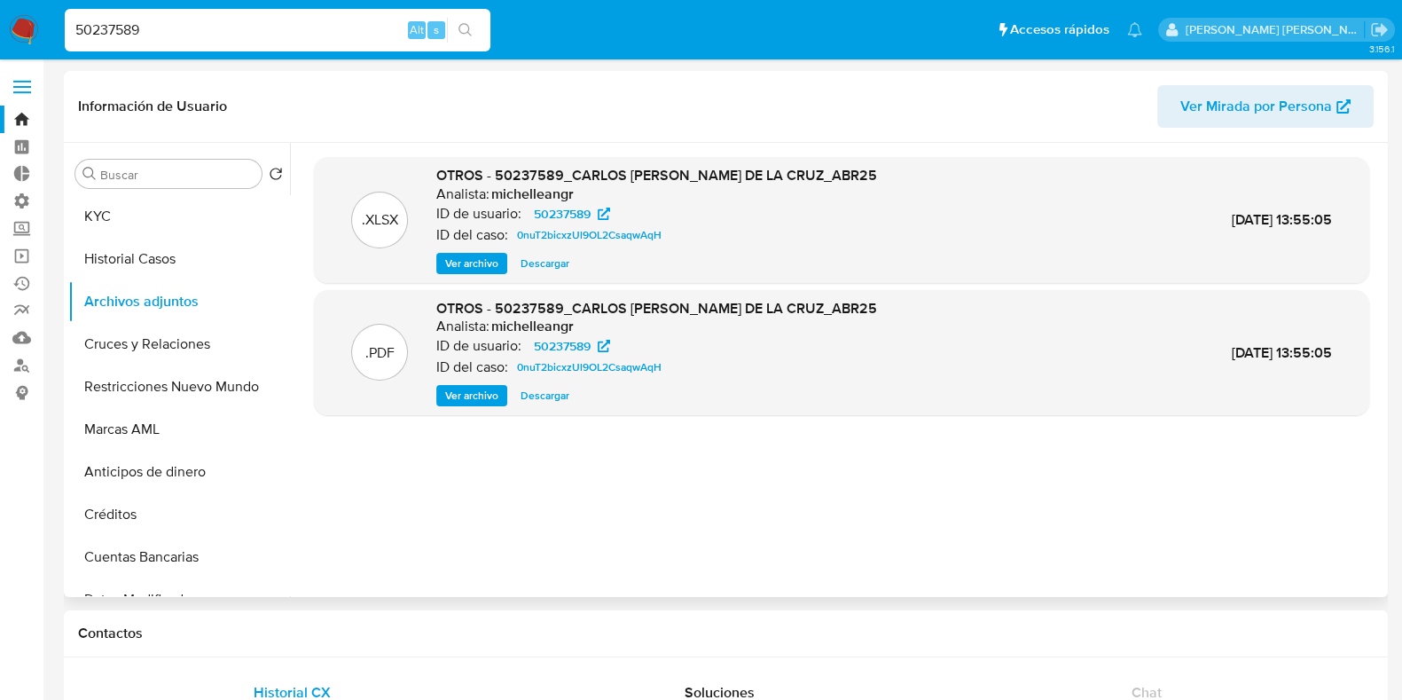
click at [466, 388] on span "Ver archivo" at bounding box center [471, 396] width 53 height 18
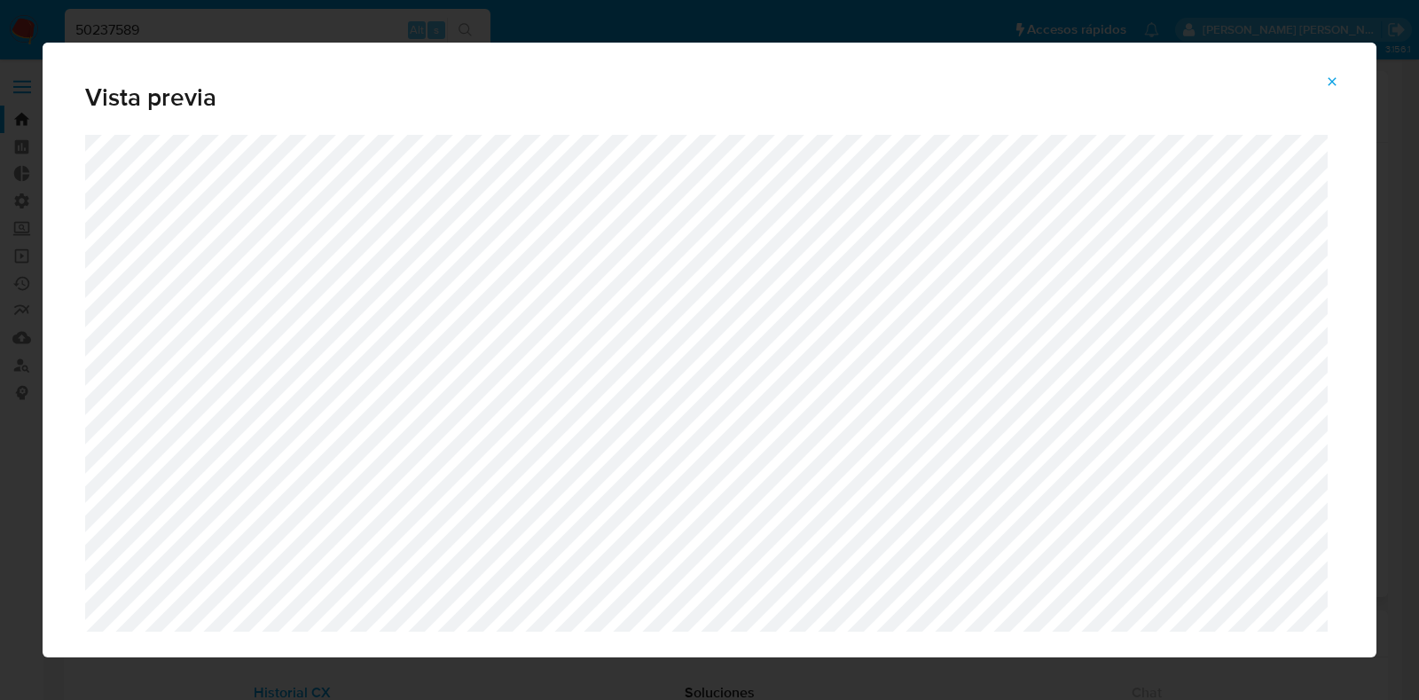
click at [1333, 82] on icon "Attachment preview" at bounding box center [1333, 81] width 8 height 8
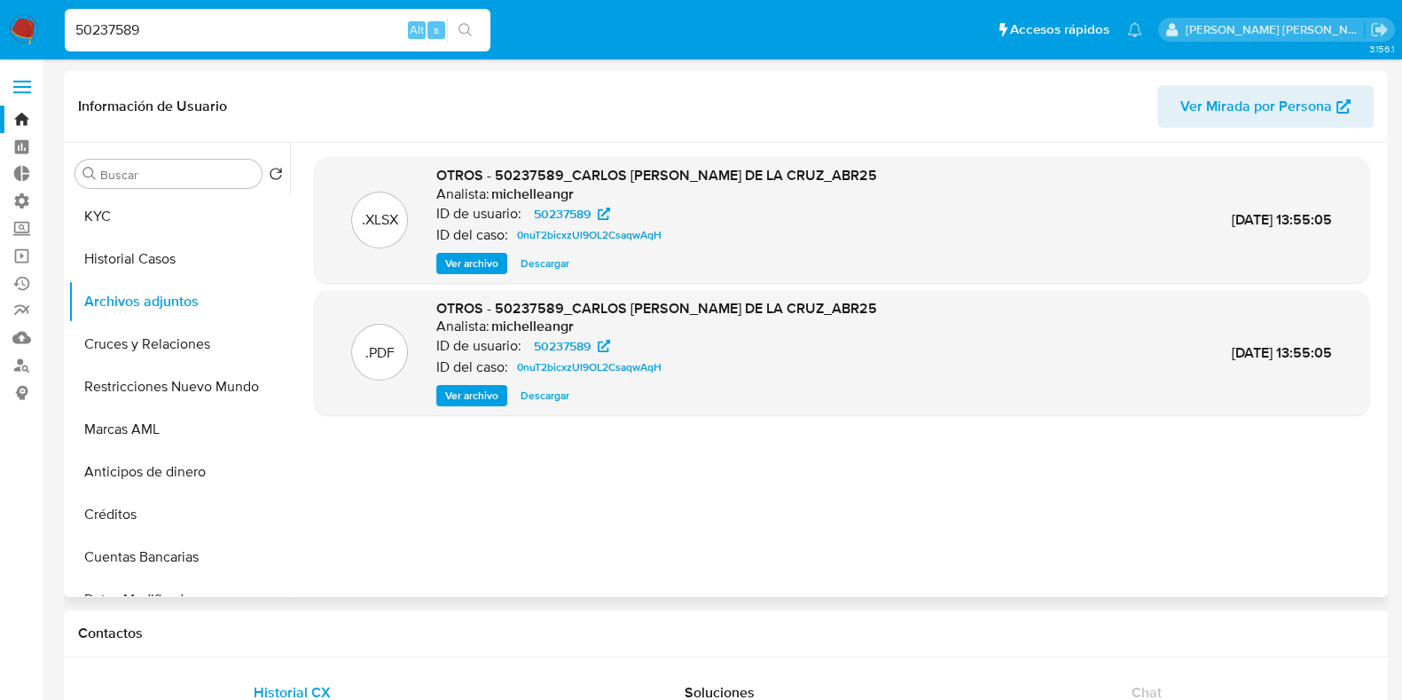
click at [549, 268] on span "Descargar" at bounding box center [545, 264] width 49 height 18
click at [480, 388] on span "Ver archivo" at bounding box center [471, 396] width 53 height 18
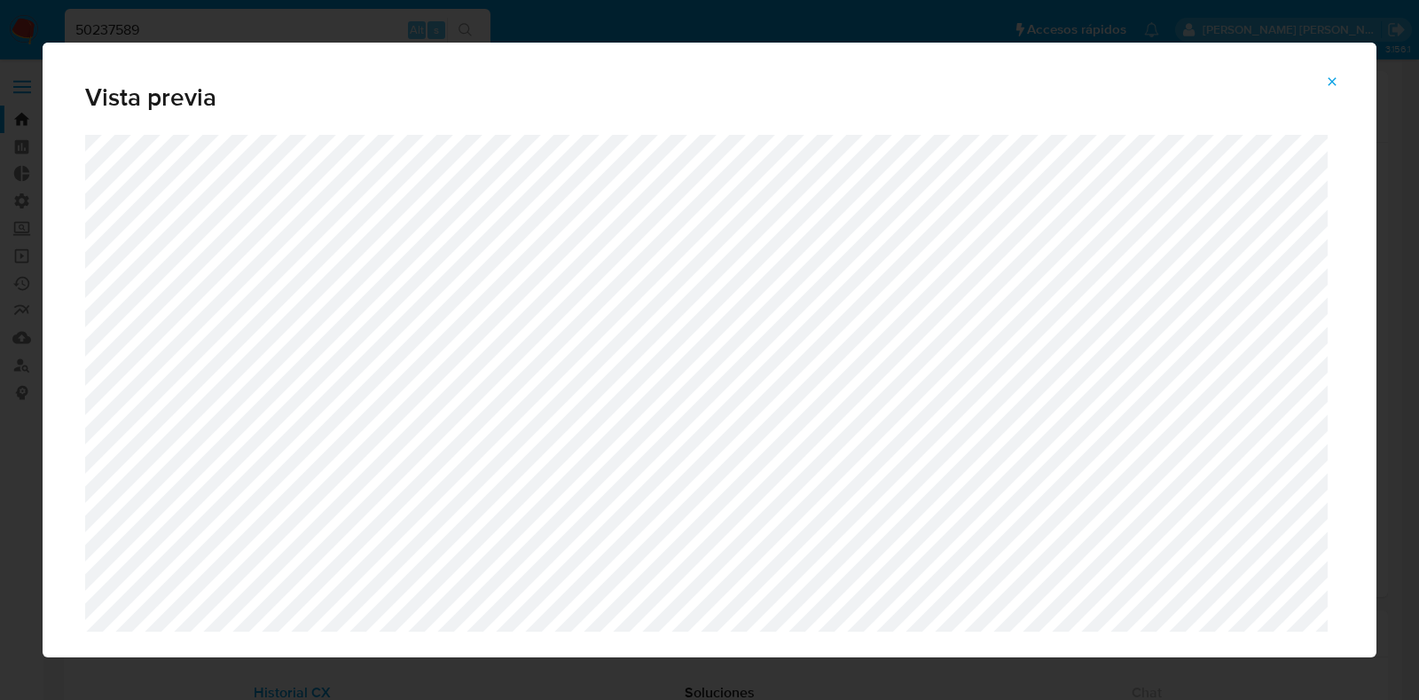
click at [1322, 82] on button "Attachment preview" at bounding box center [1332, 81] width 39 height 28
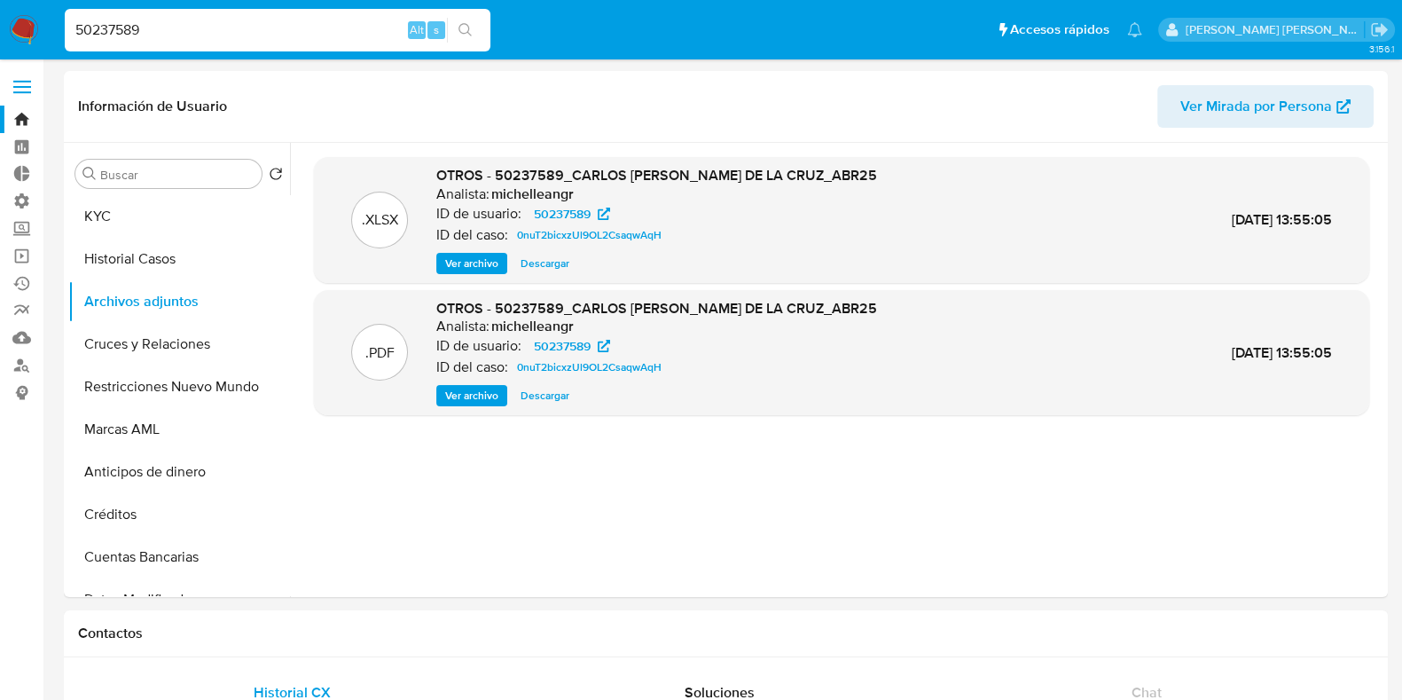
click at [115, 38] on input "50237589" at bounding box center [278, 30] width 426 height 23
click at [114, 38] on input "50237589" at bounding box center [278, 30] width 426 height 23
click at [114, 37] on input "50237589" at bounding box center [278, 30] width 426 height 23
paste input "25471384"
type input "254713849"
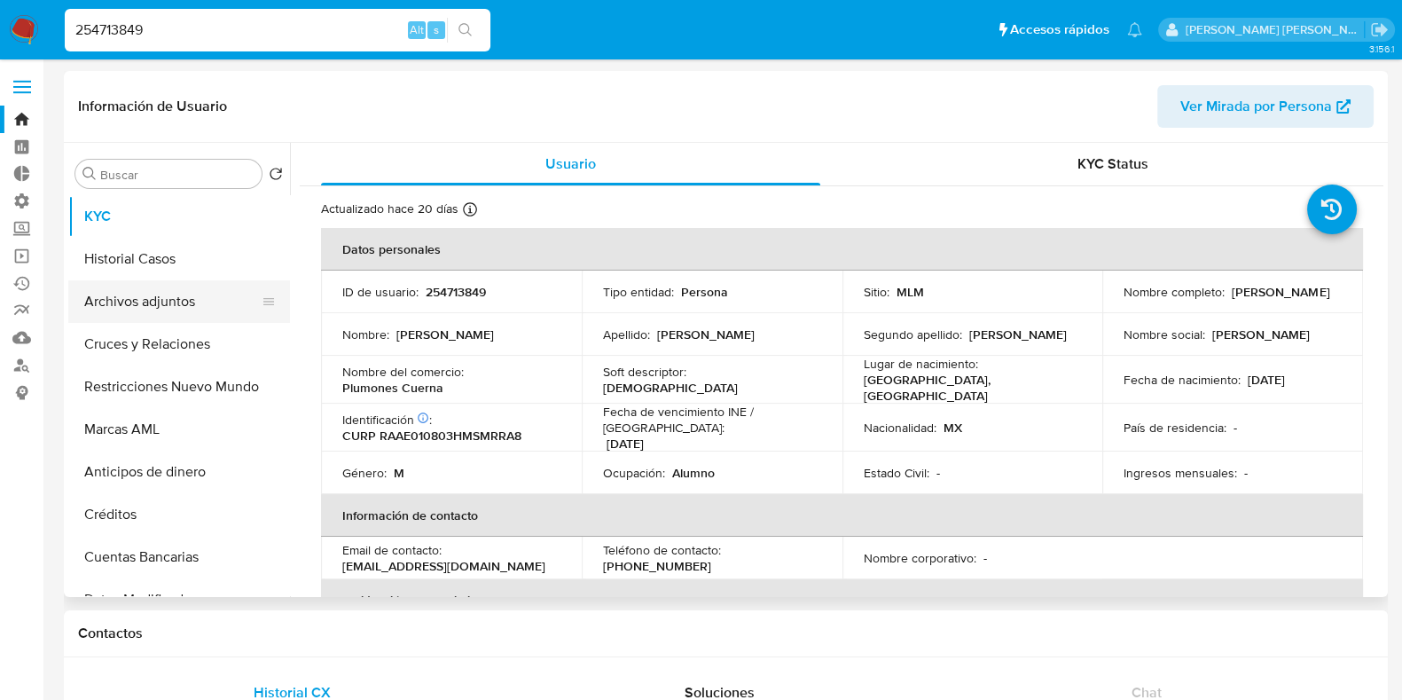
select select "10"
click at [151, 302] on button "Archivos adjuntos" at bounding box center [172, 301] width 208 height 43
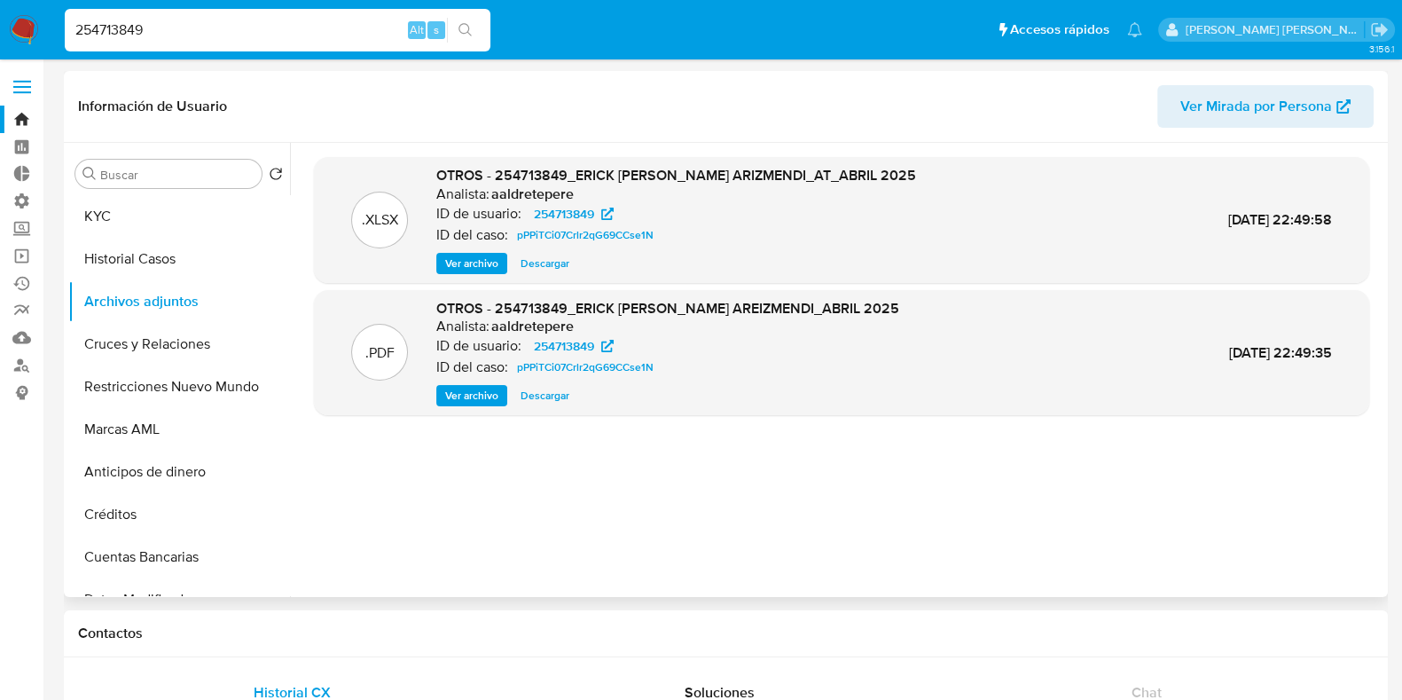
click at [486, 397] on span "Ver archivo" at bounding box center [471, 396] width 53 height 18
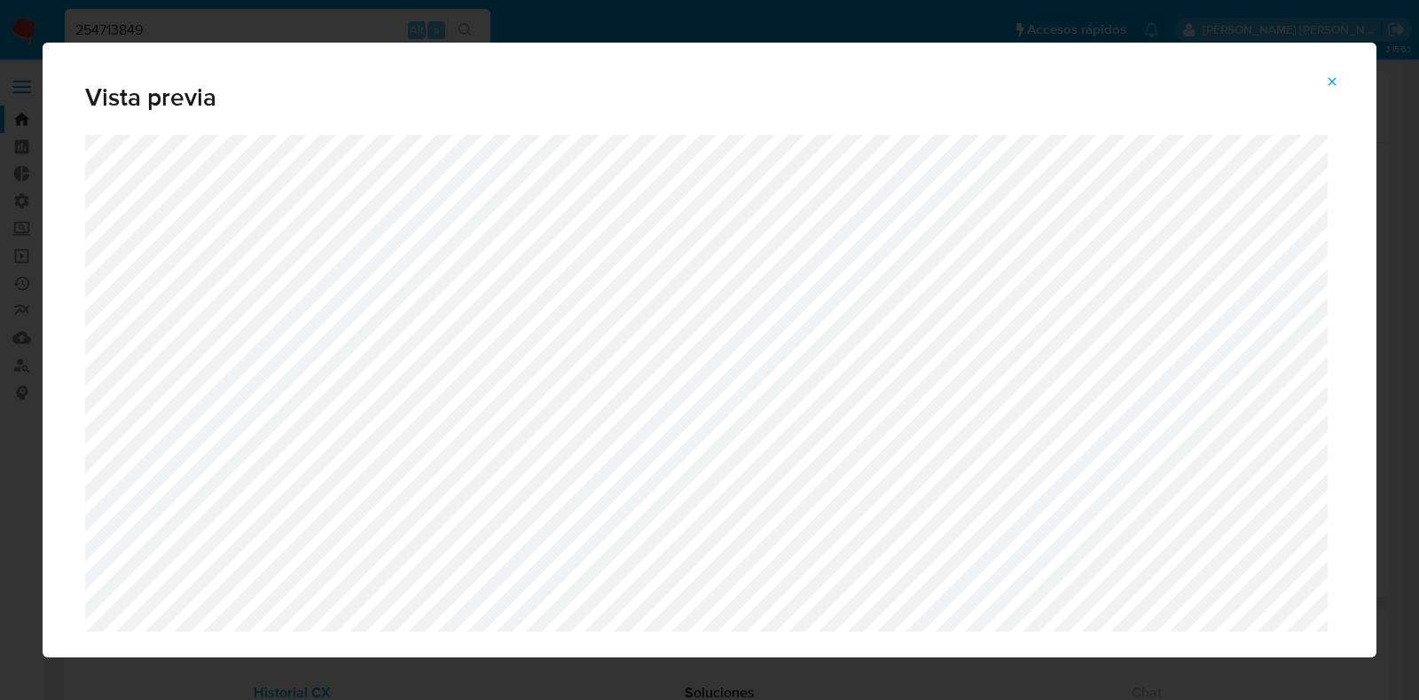
click at [1334, 86] on icon "Attachment preview" at bounding box center [1332, 81] width 14 height 14
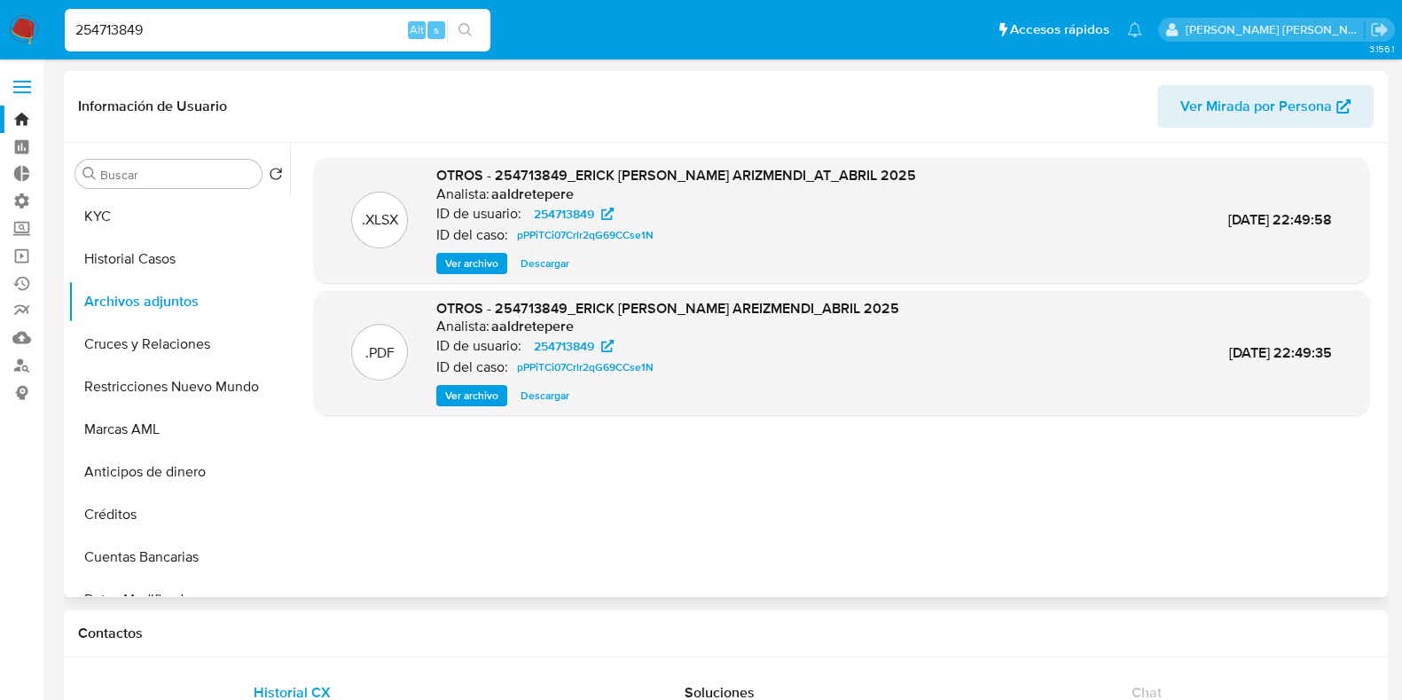
click at [468, 387] on span "Ver archivo" at bounding box center [471, 396] width 53 height 18
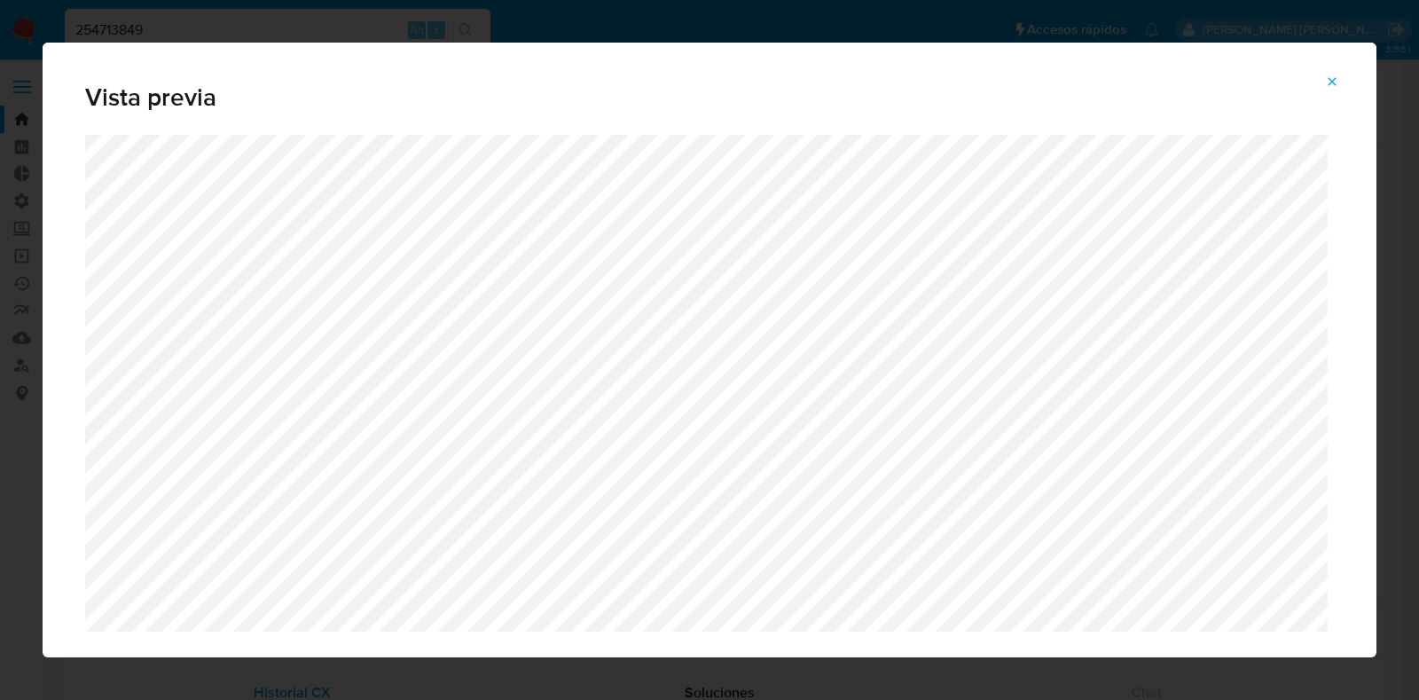
click at [1324, 86] on button "Attachment preview" at bounding box center [1332, 81] width 39 height 28
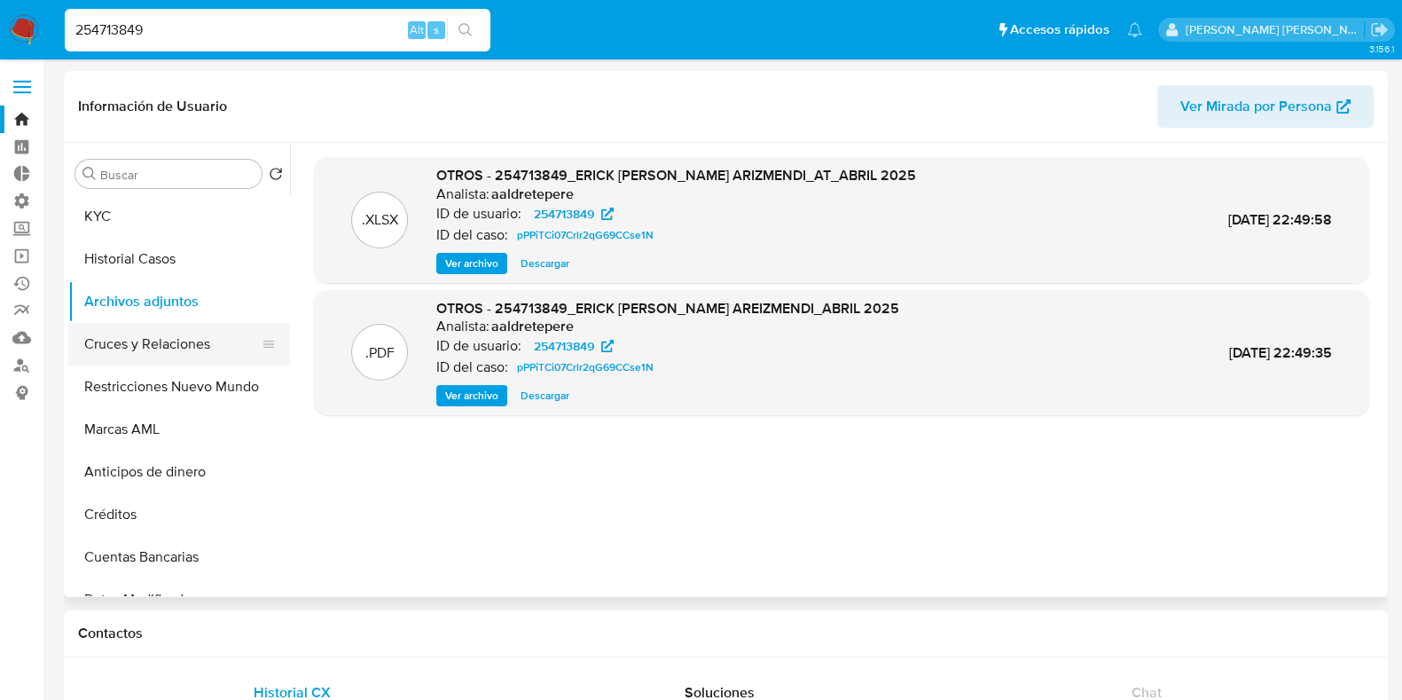
click at [148, 351] on button "Cruces y Relaciones" at bounding box center [172, 344] width 208 height 43
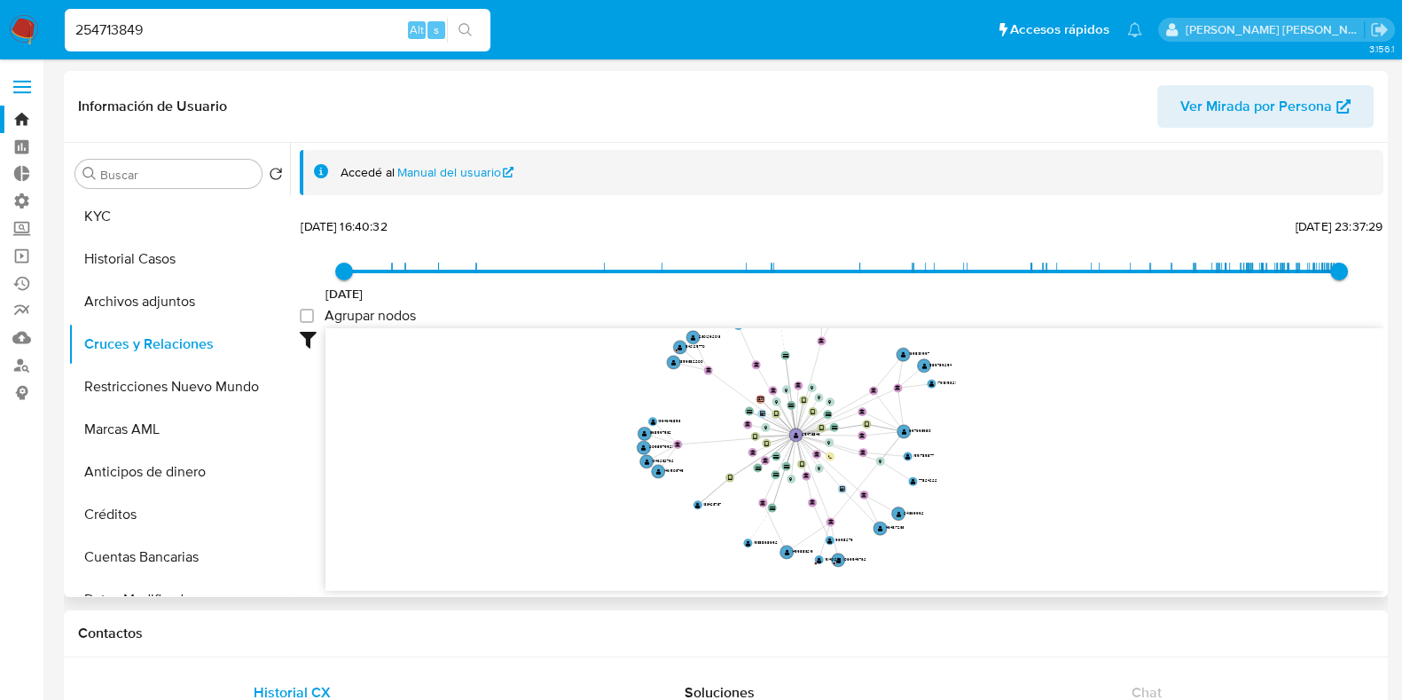
drag, startPoint x: 554, startPoint y: 436, endPoint x: 453, endPoint y: 445, distance: 101.5
click at [453, 445] on icon "device-607faef508813b00194d007d  device-63472d5308813b00185cd312  device-67ba…" at bounding box center [854, 456] width 1058 height 257
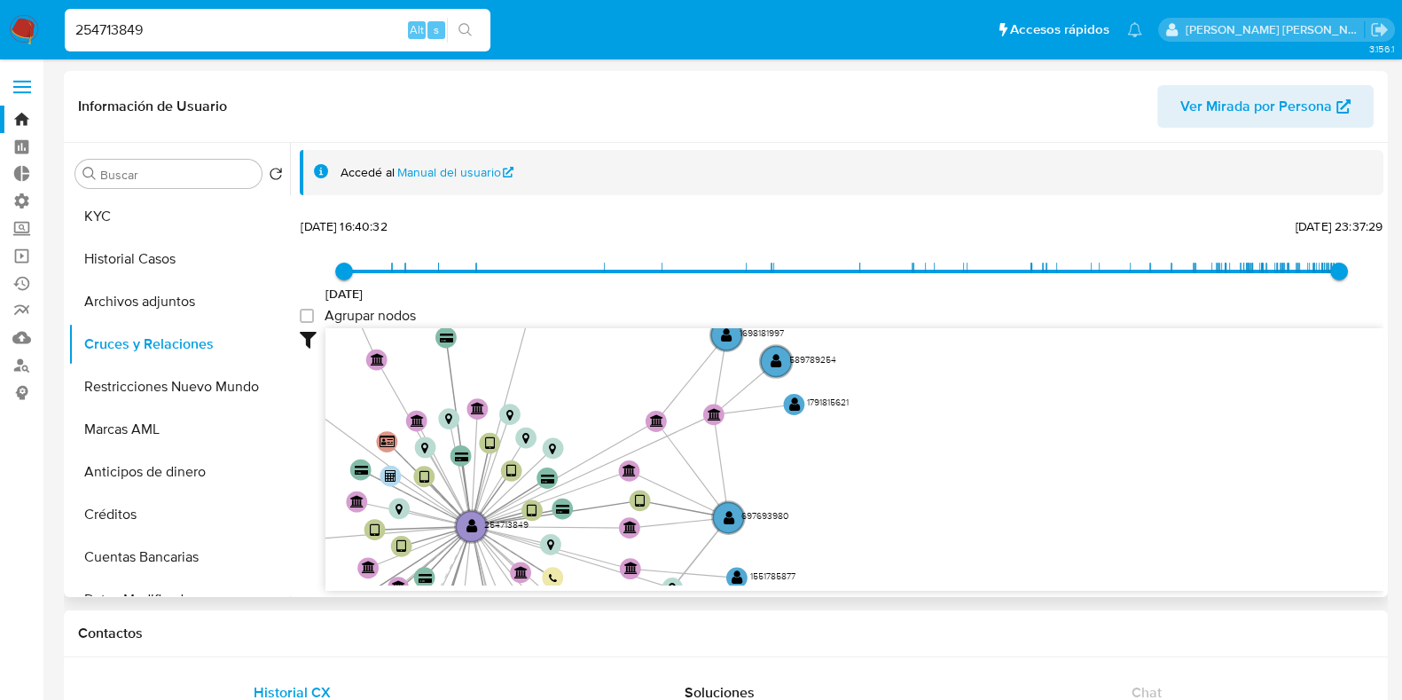
drag, startPoint x: 1038, startPoint y: 529, endPoint x: 1262, endPoint y: 561, distance: 226.5
click at [1262, 561] on icon "device-607faef508813b00194d007d  device-63472d5308813b00185cd312  device-67ba…" at bounding box center [854, 456] width 1058 height 257
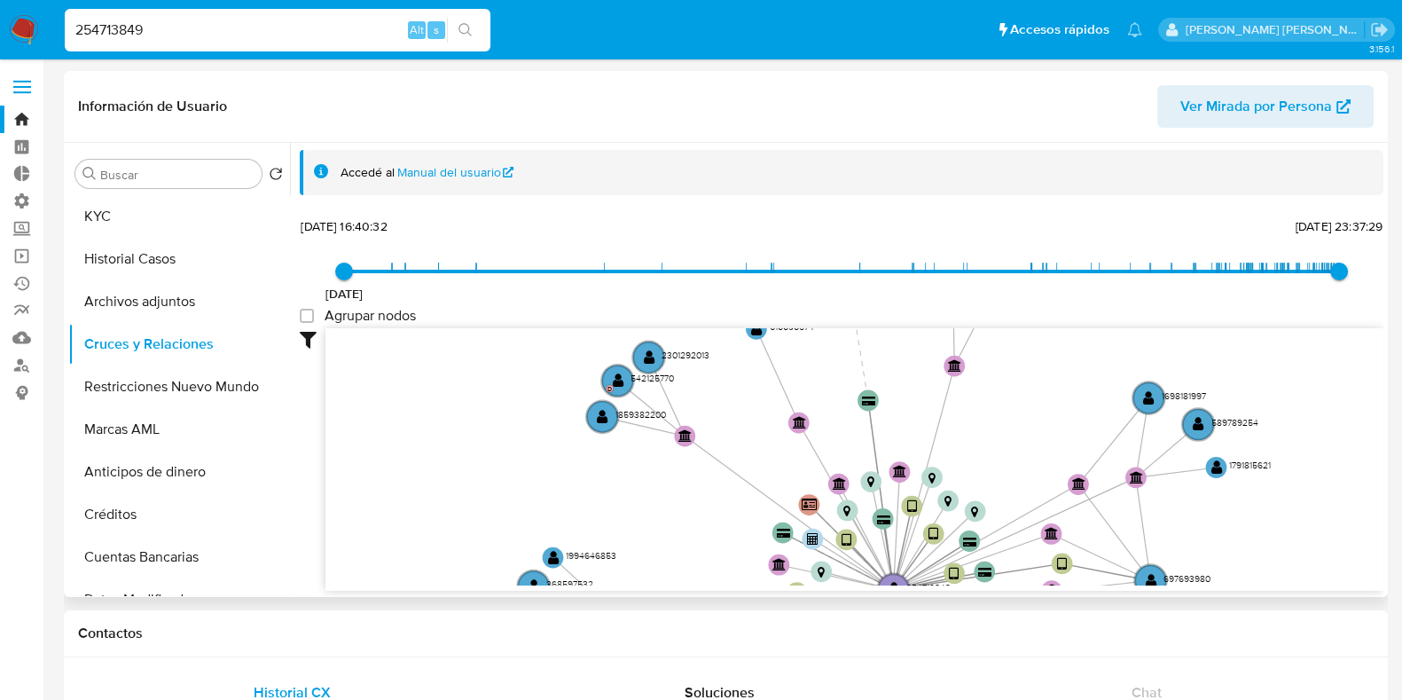
drag, startPoint x: 553, startPoint y: 478, endPoint x: 625, endPoint y: 486, distance: 72.3
click at [625, 486] on icon "device-607faef508813b00194d007d  device-63472d5308813b00185cd312  device-67ba…" at bounding box center [854, 456] width 1058 height 257
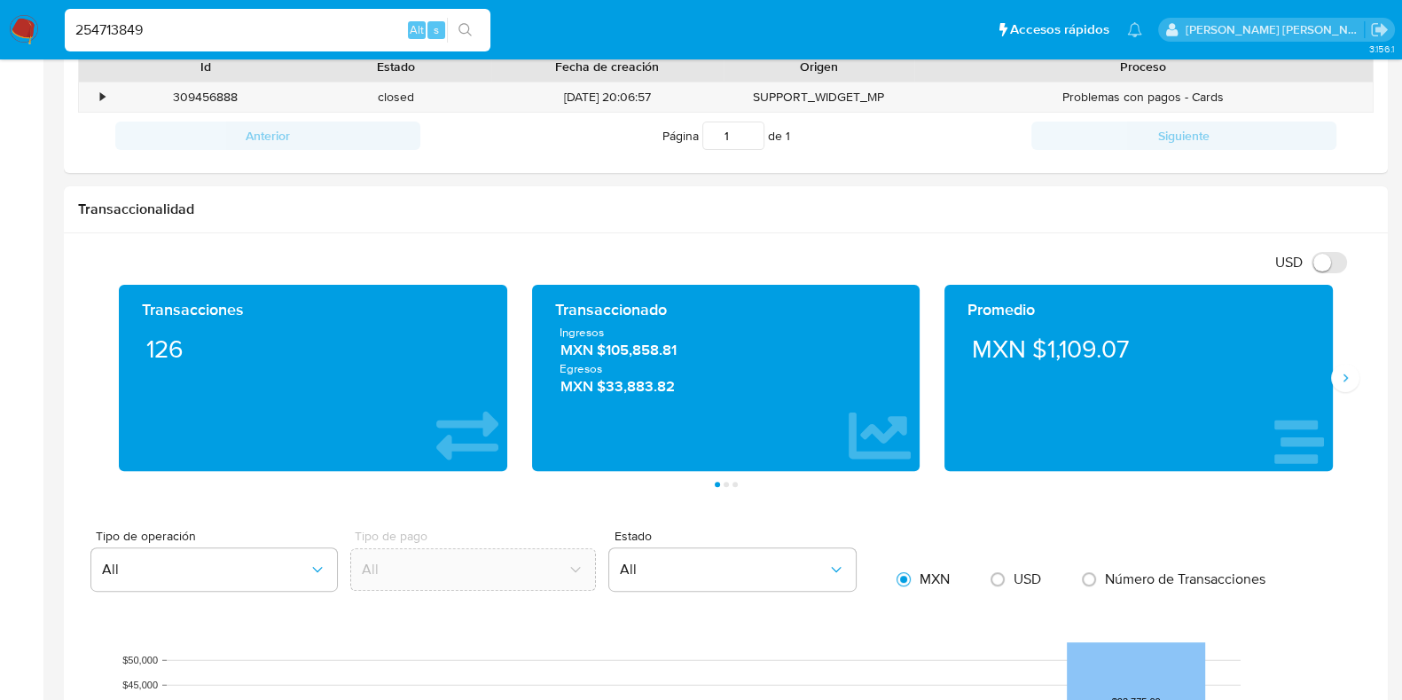
scroll to position [665, 0]
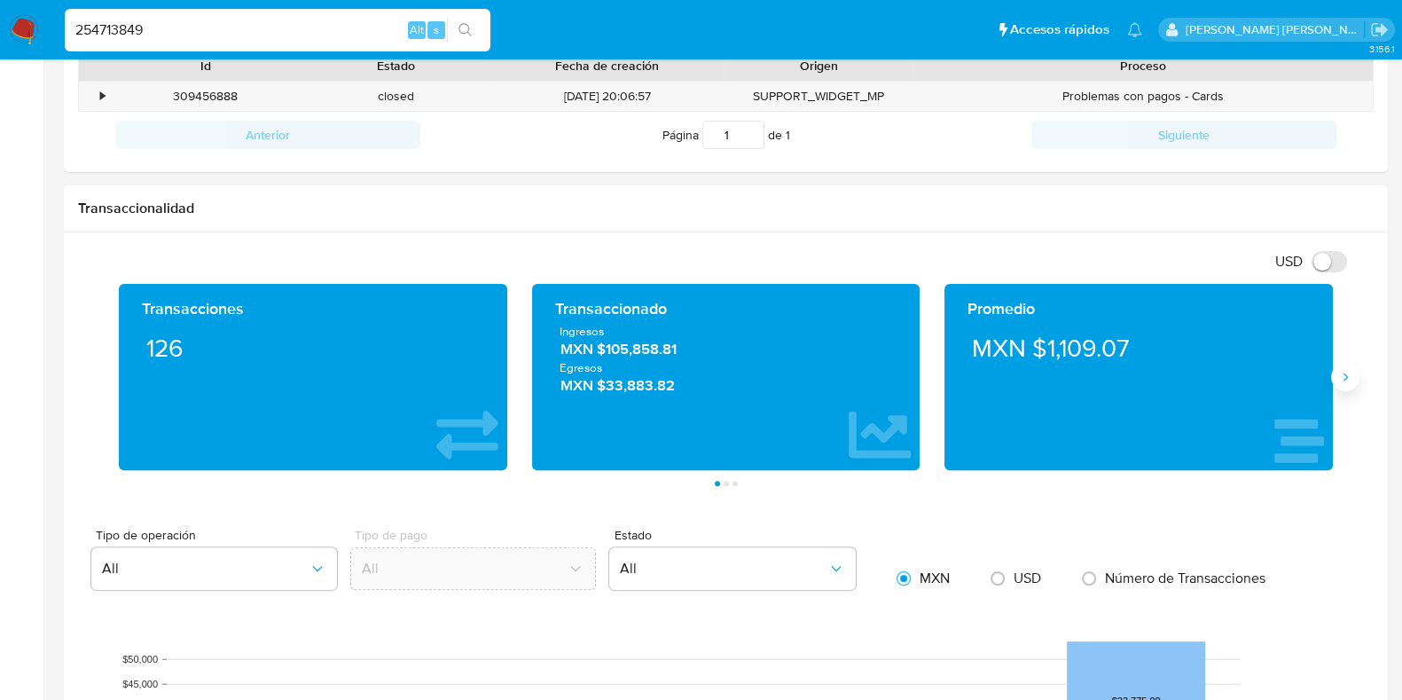
click at [1338, 380] on icon "Siguiente" at bounding box center [1345, 377] width 14 height 14
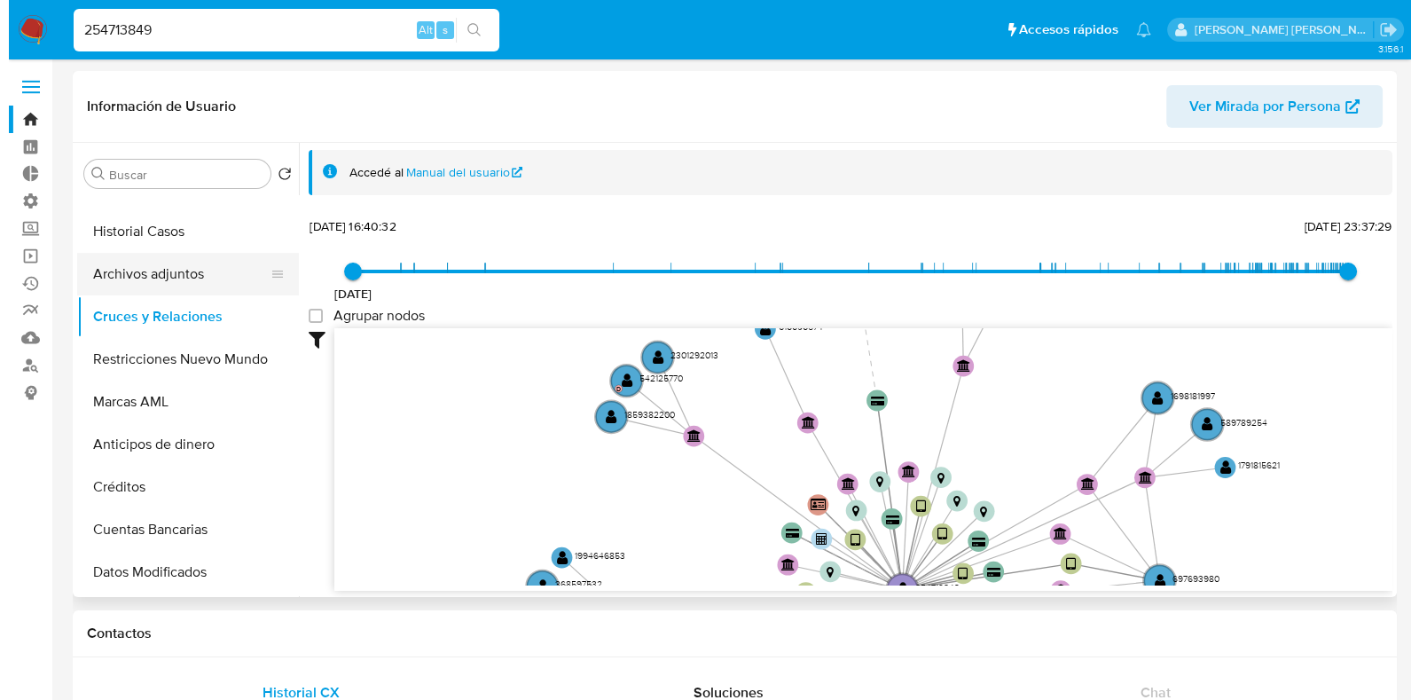
scroll to position [0, 0]
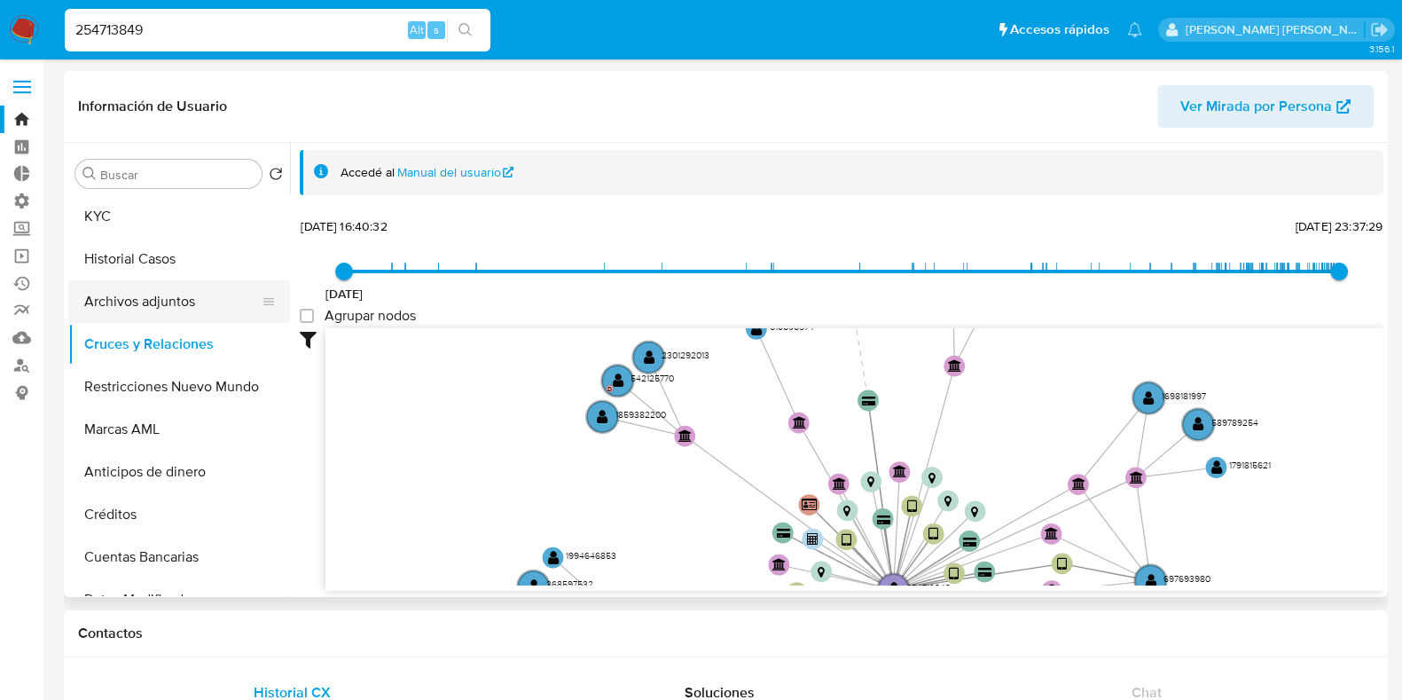
click at [114, 301] on button "Archivos adjuntos" at bounding box center [172, 301] width 208 height 43
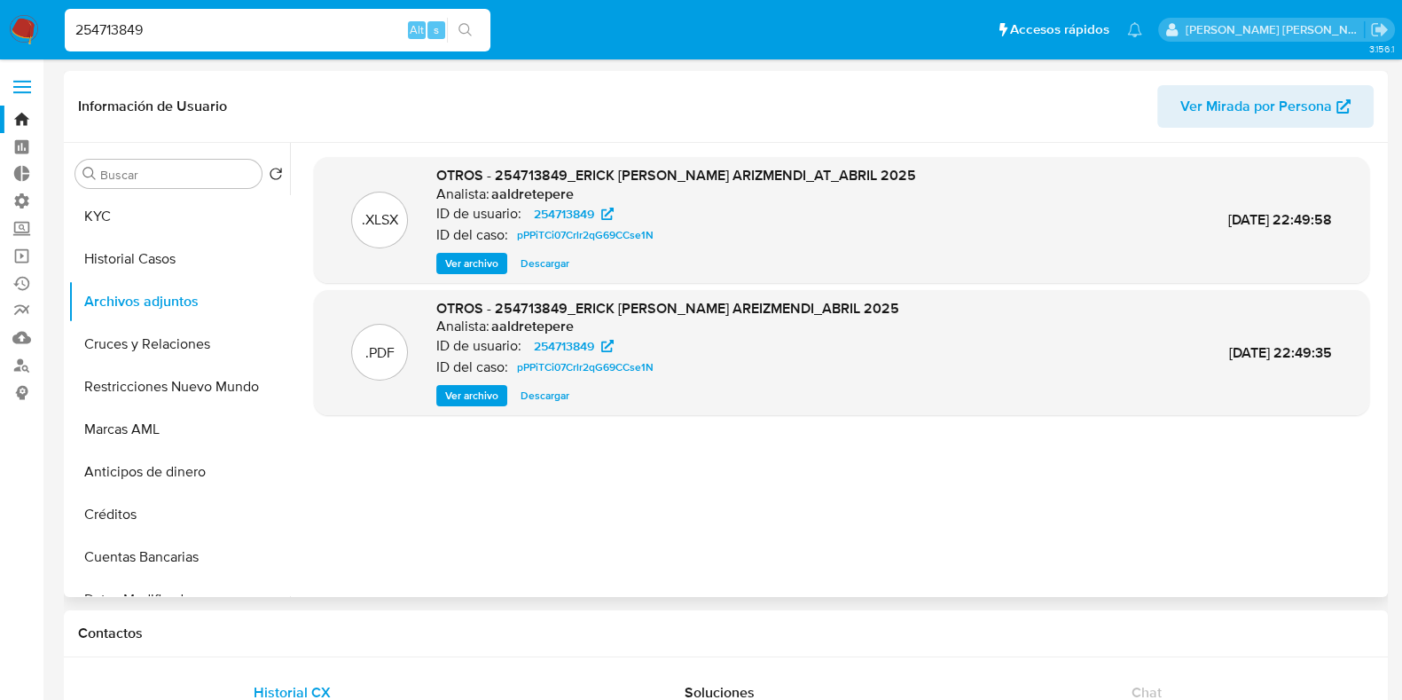
click at [487, 268] on span "Ver archivo" at bounding box center [471, 264] width 53 height 18
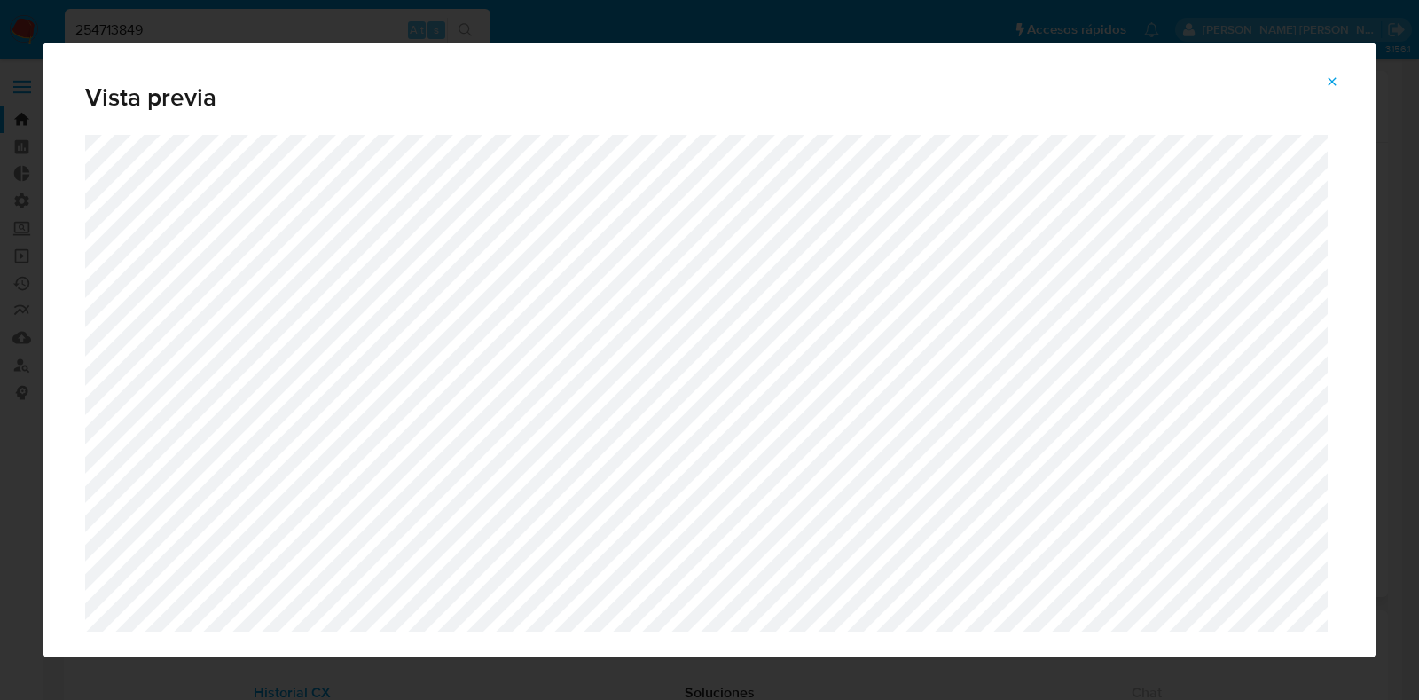
click at [1322, 84] on button "Attachment preview" at bounding box center [1332, 81] width 39 height 28
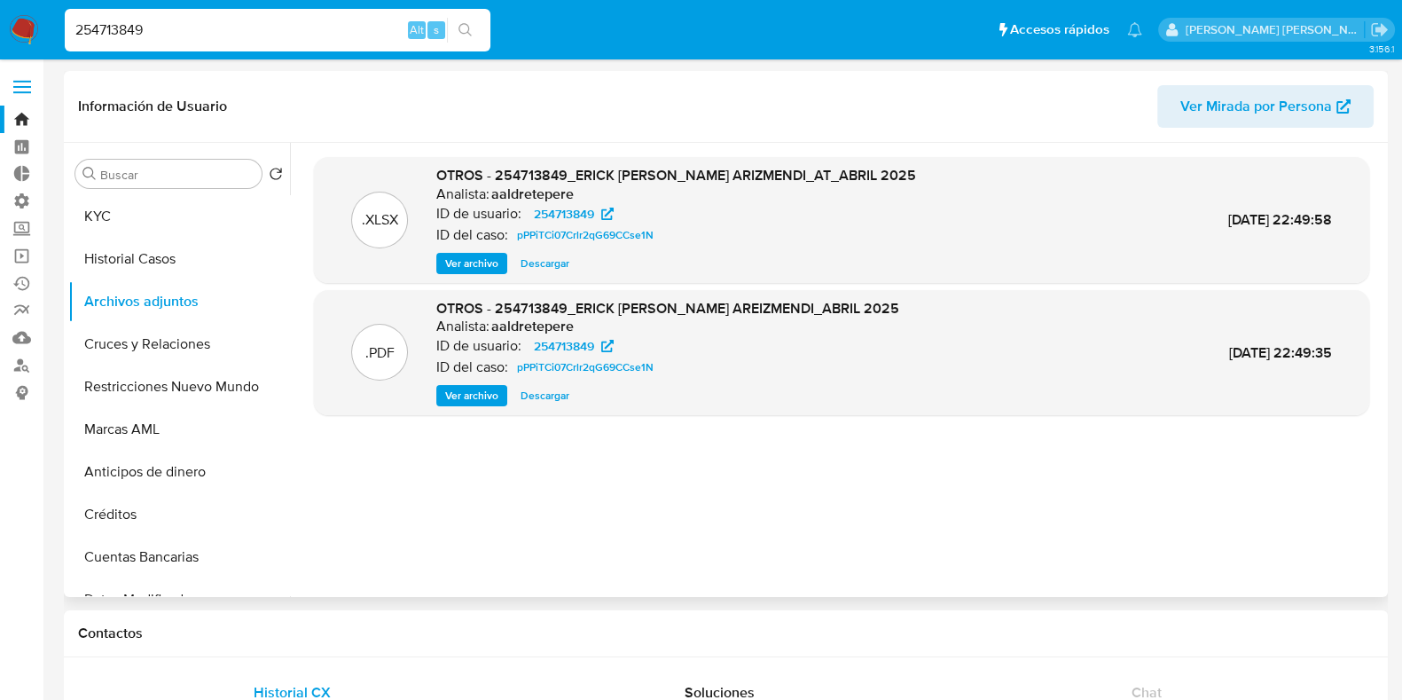
drag, startPoint x: 547, startPoint y: 262, endPoint x: 550, endPoint y: 274, distance: 12.7
click at [550, 263] on span "Descargar" at bounding box center [545, 264] width 49 height 18
click at [478, 392] on span "Ver archivo" at bounding box center [471, 396] width 53 height 18
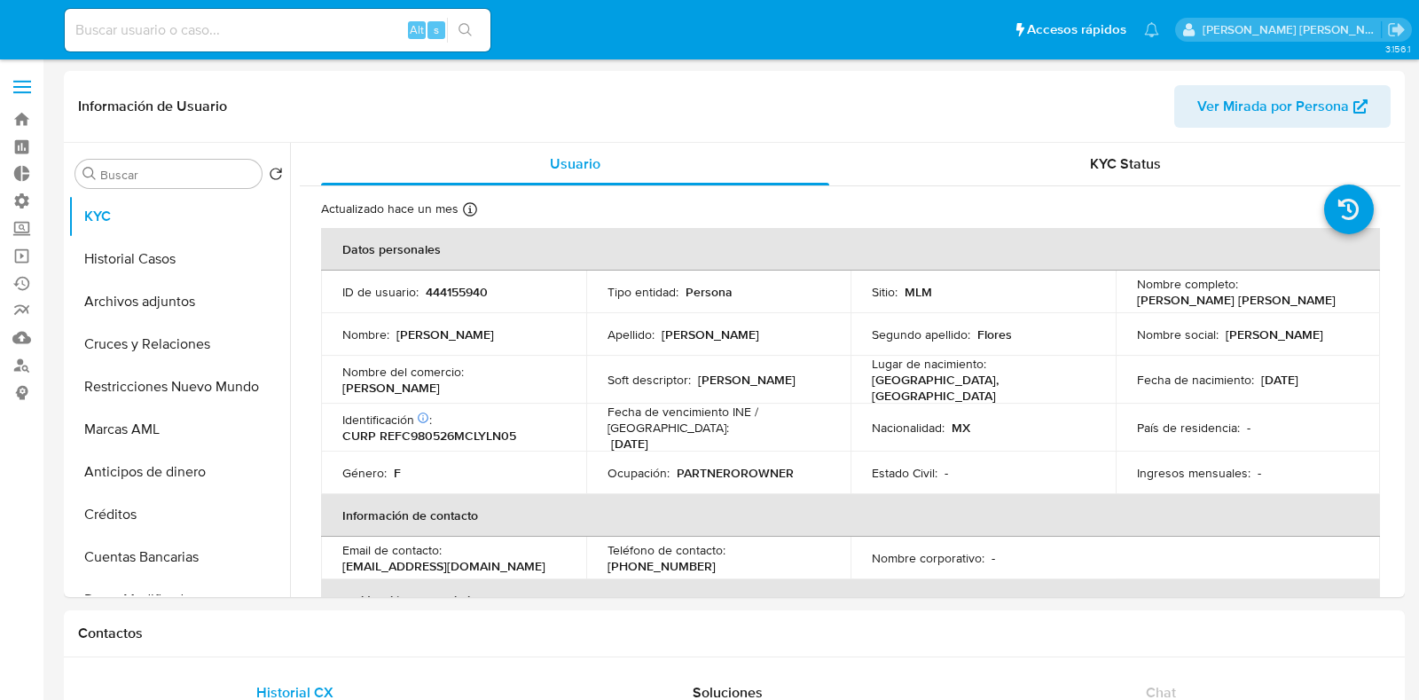
select select "10"
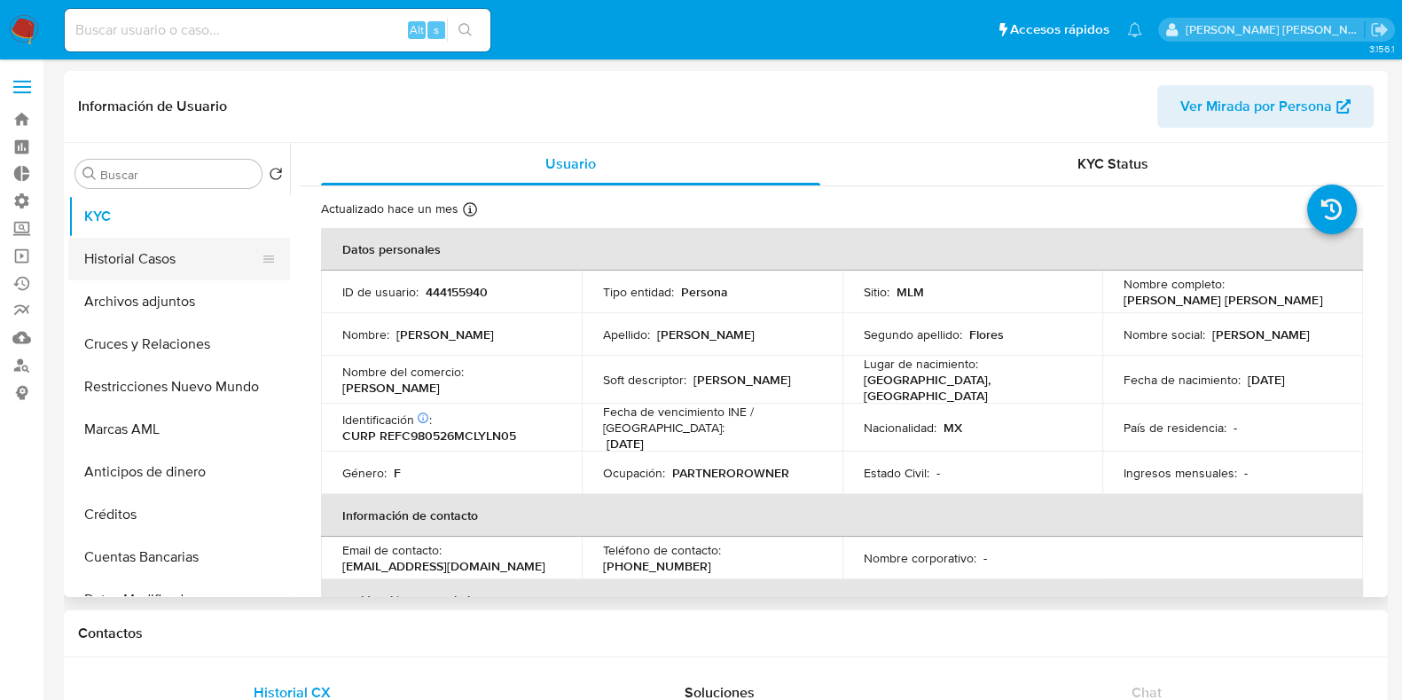
click at [153, 257] on button "Historial Casos" at bounding box center [172, 259] width 208 height 43
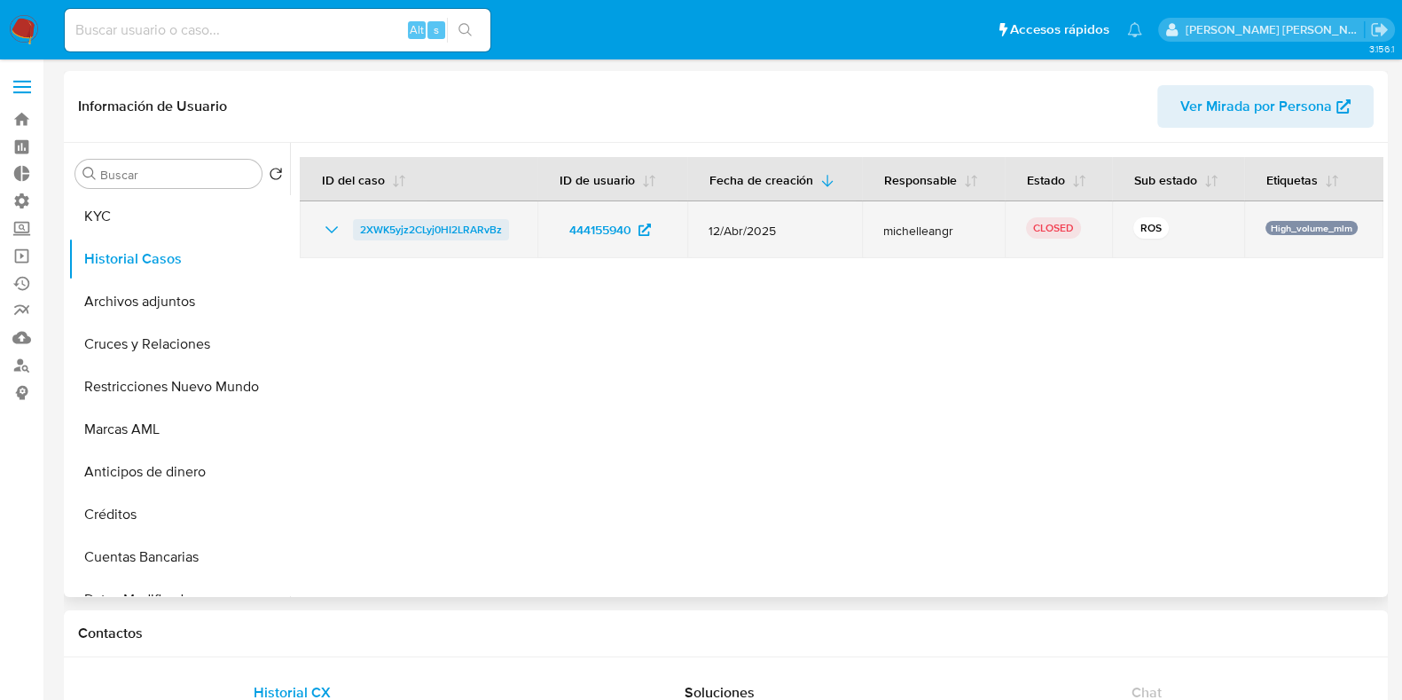
click at [455, 231] on span "2XWK5yjz2CLyj0HI2LRARvBz" at bounding box center [431, 229] width 142 height 21
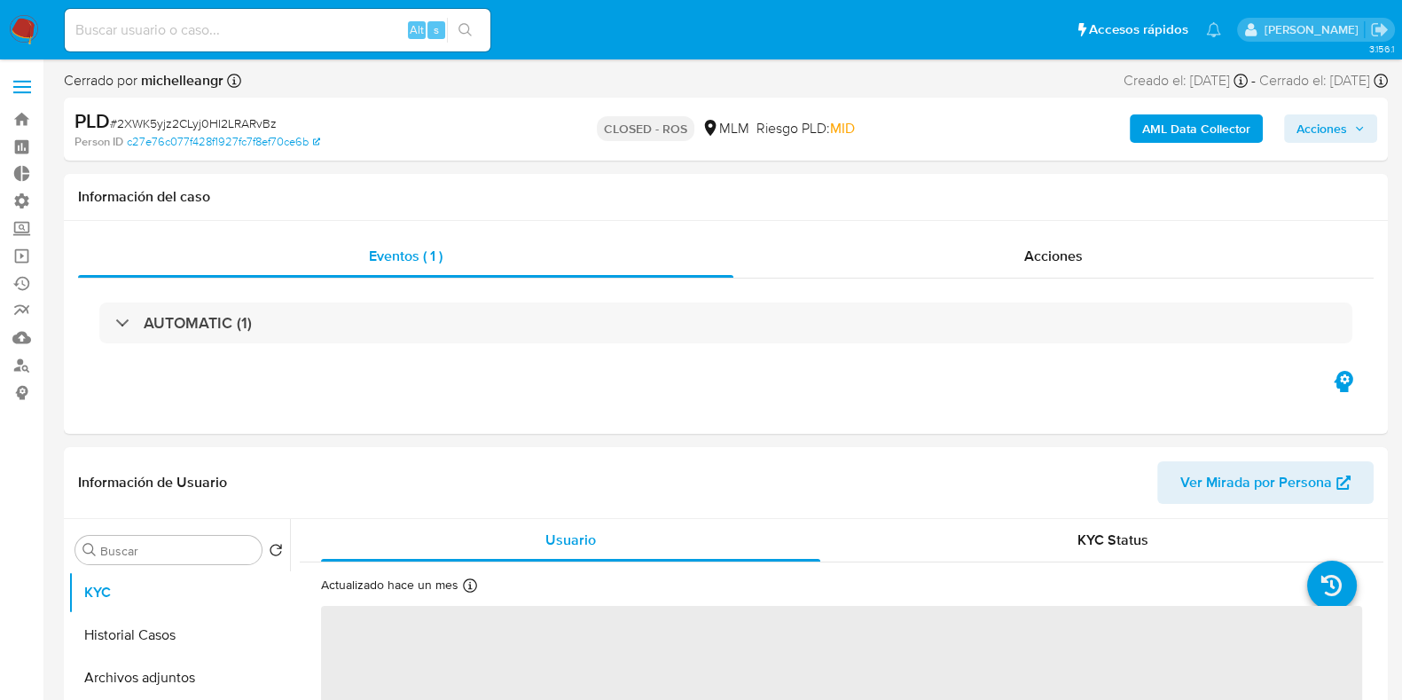
click at [1329, 135] on span "Acciones" at bounding box center [1322, 128] width 51 height 28
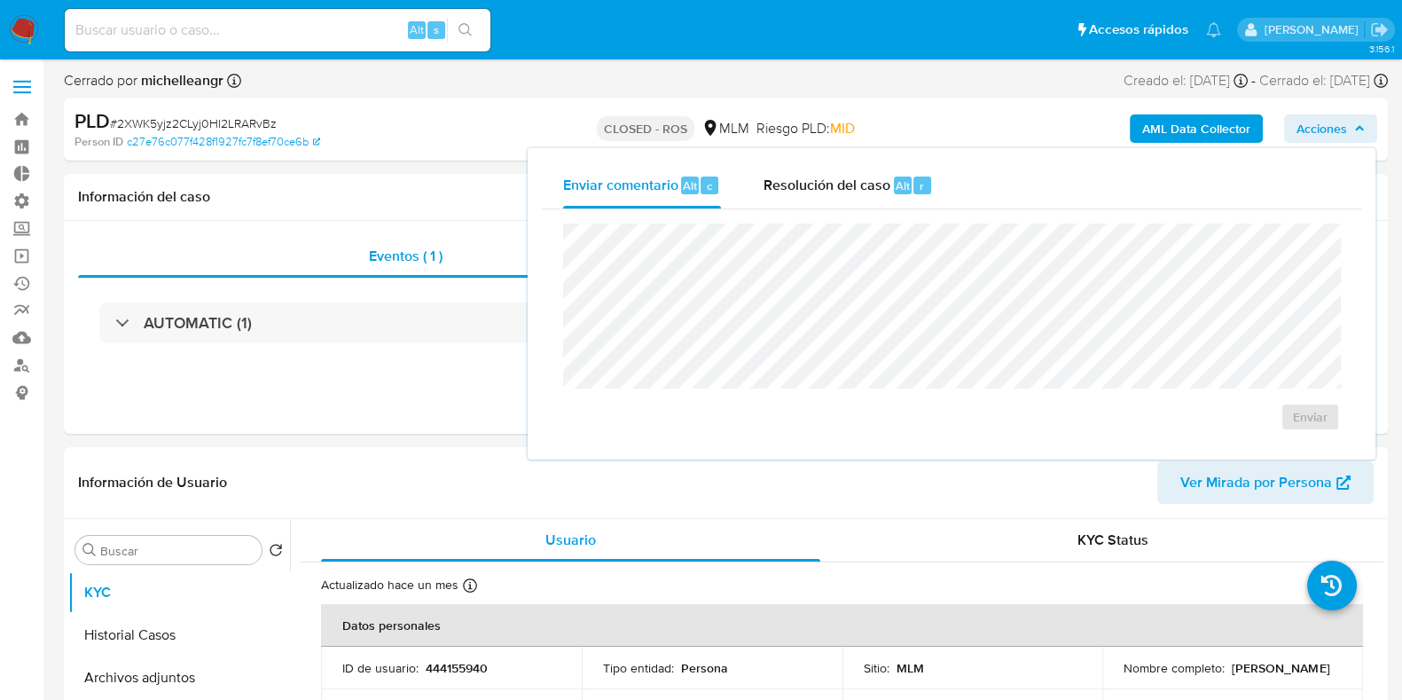
select select "10"
click at [1354, 130] on icon "button" at bounding box center [1359, 128] width 11 height 11
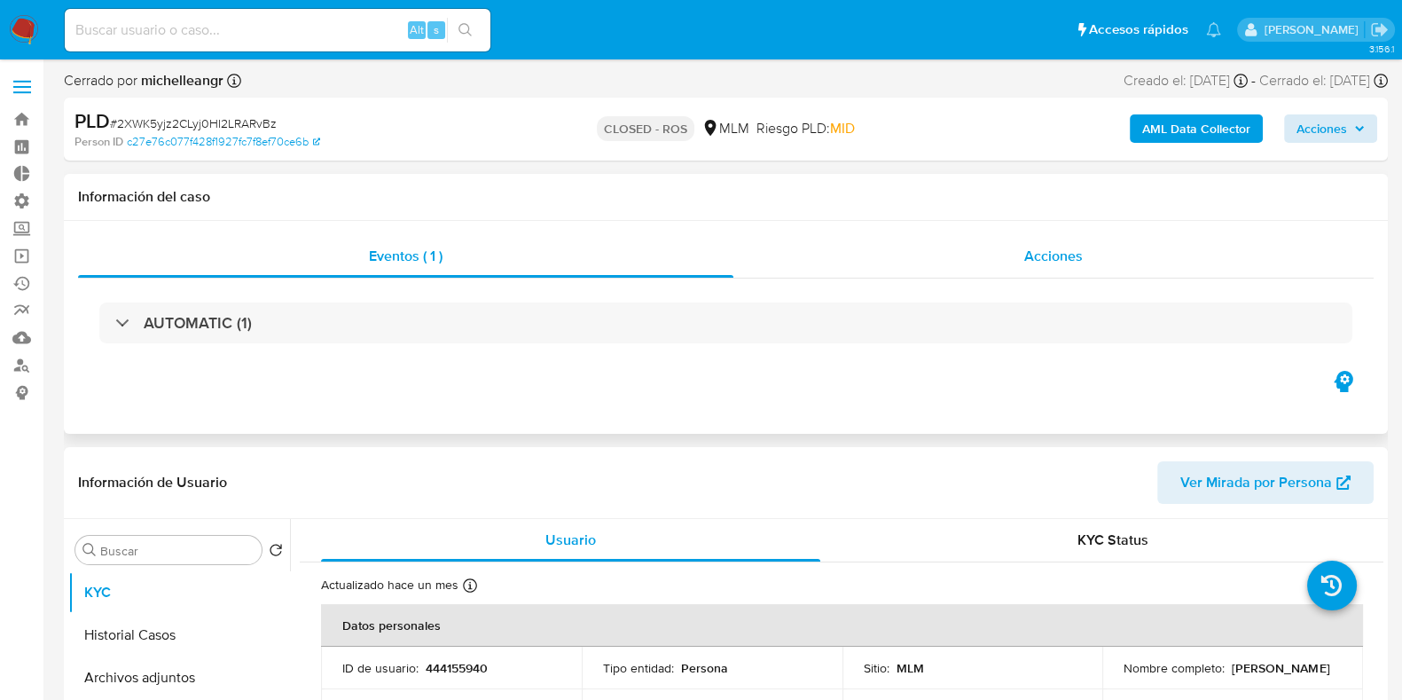
click at [1070, 257] on span "Acciones" at bounding box center [1053, 256] width 59 height 20
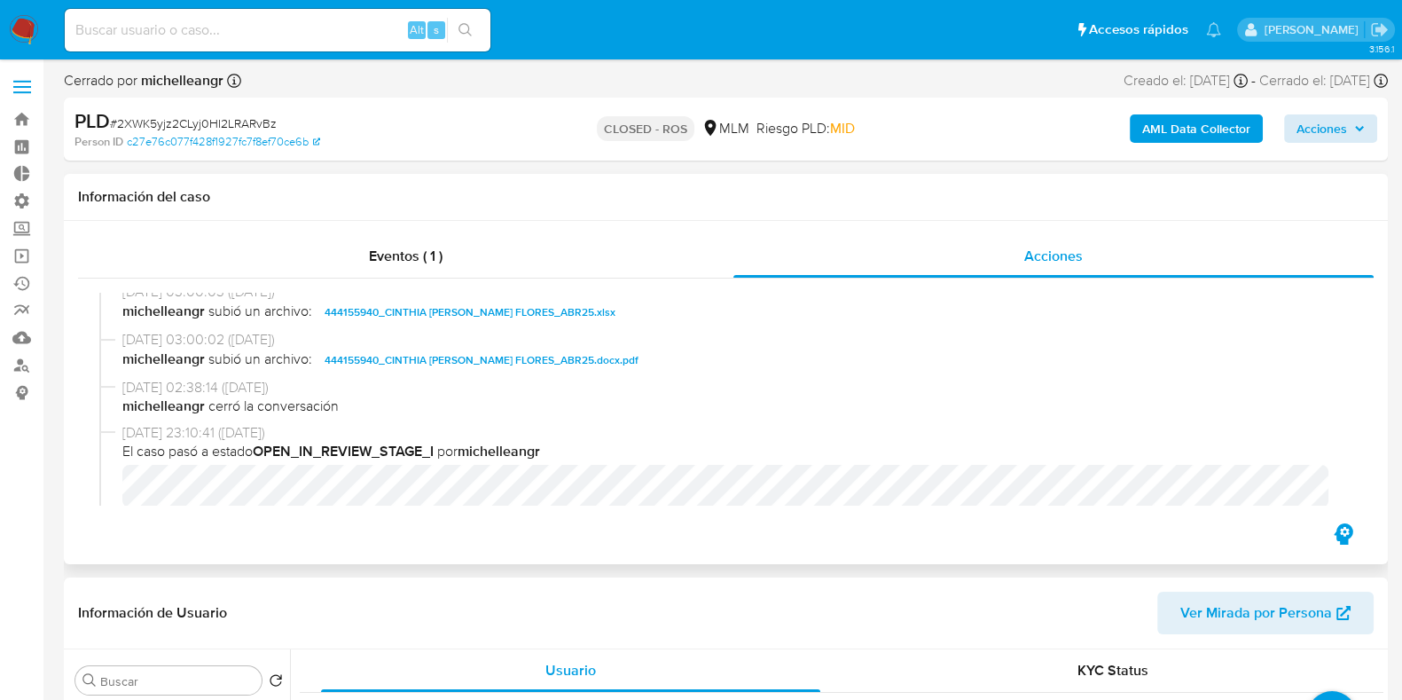
scroll to position [1440, 0]
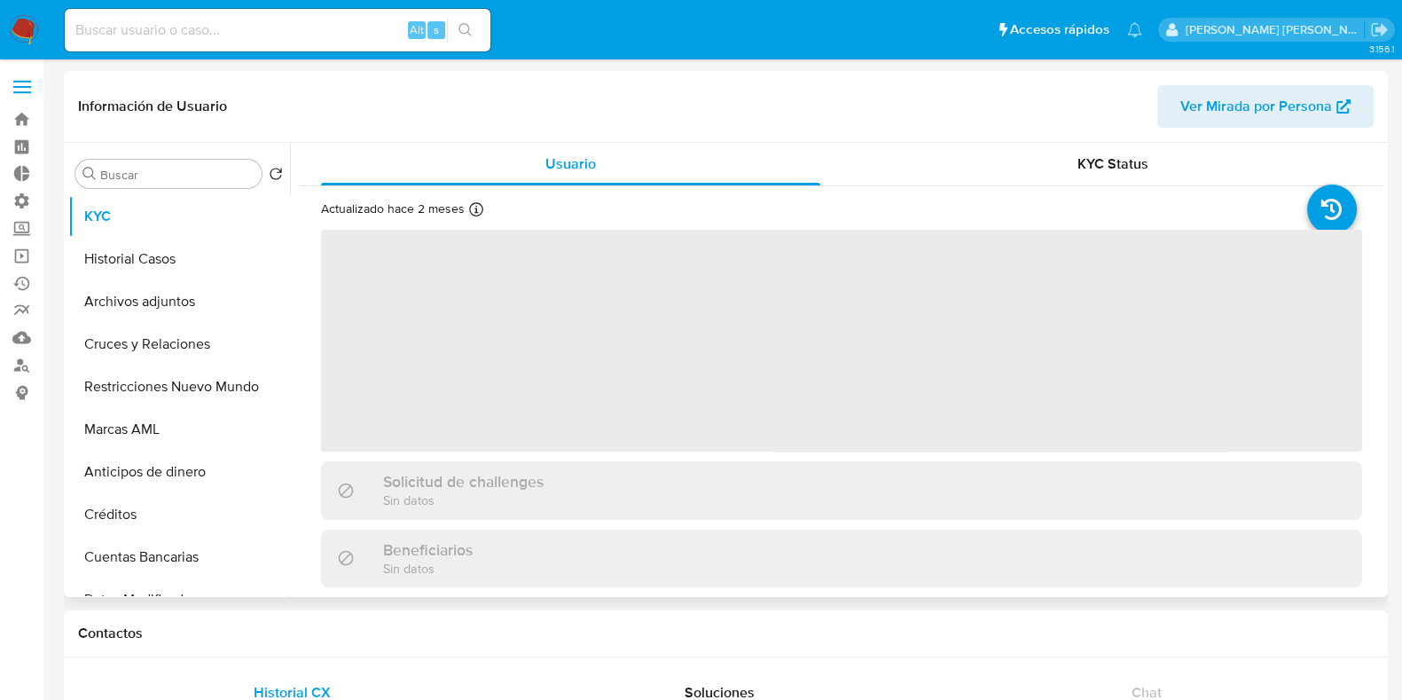
select select "10"
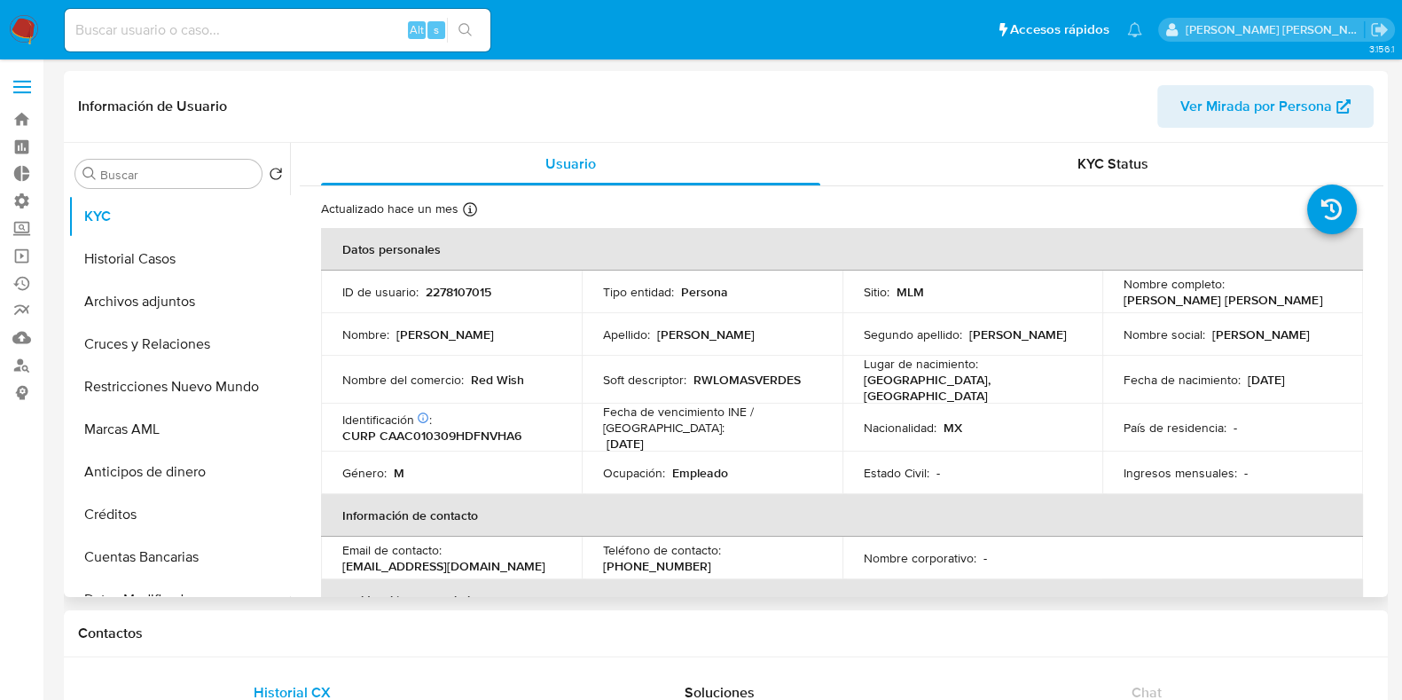
select select "10"
